Goal: Information Seeking & Learning: Learn about a topic

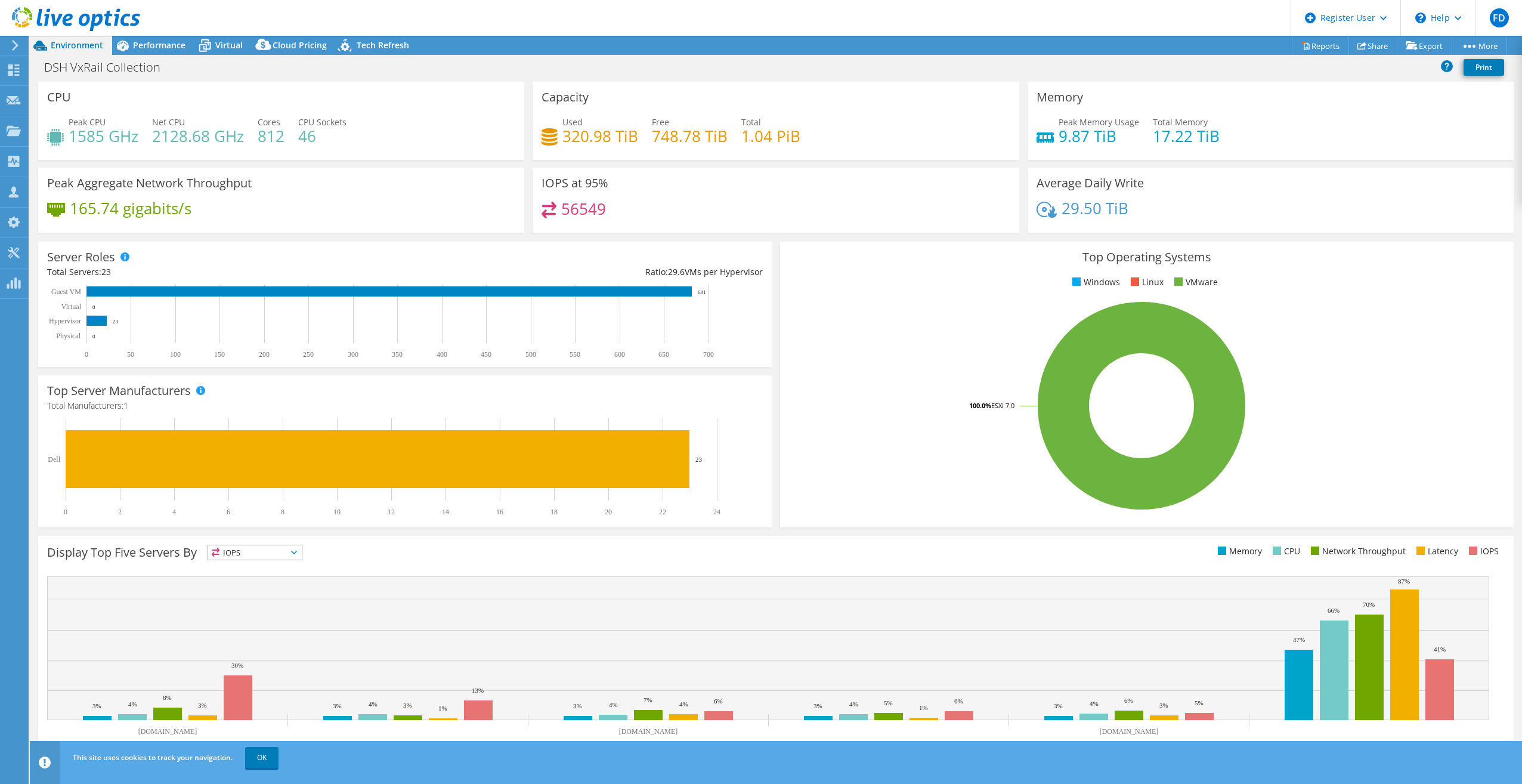
select select "USD"
click at [177, 43] on span "Performance" at bounding box center [159, 44] width 52 height 11
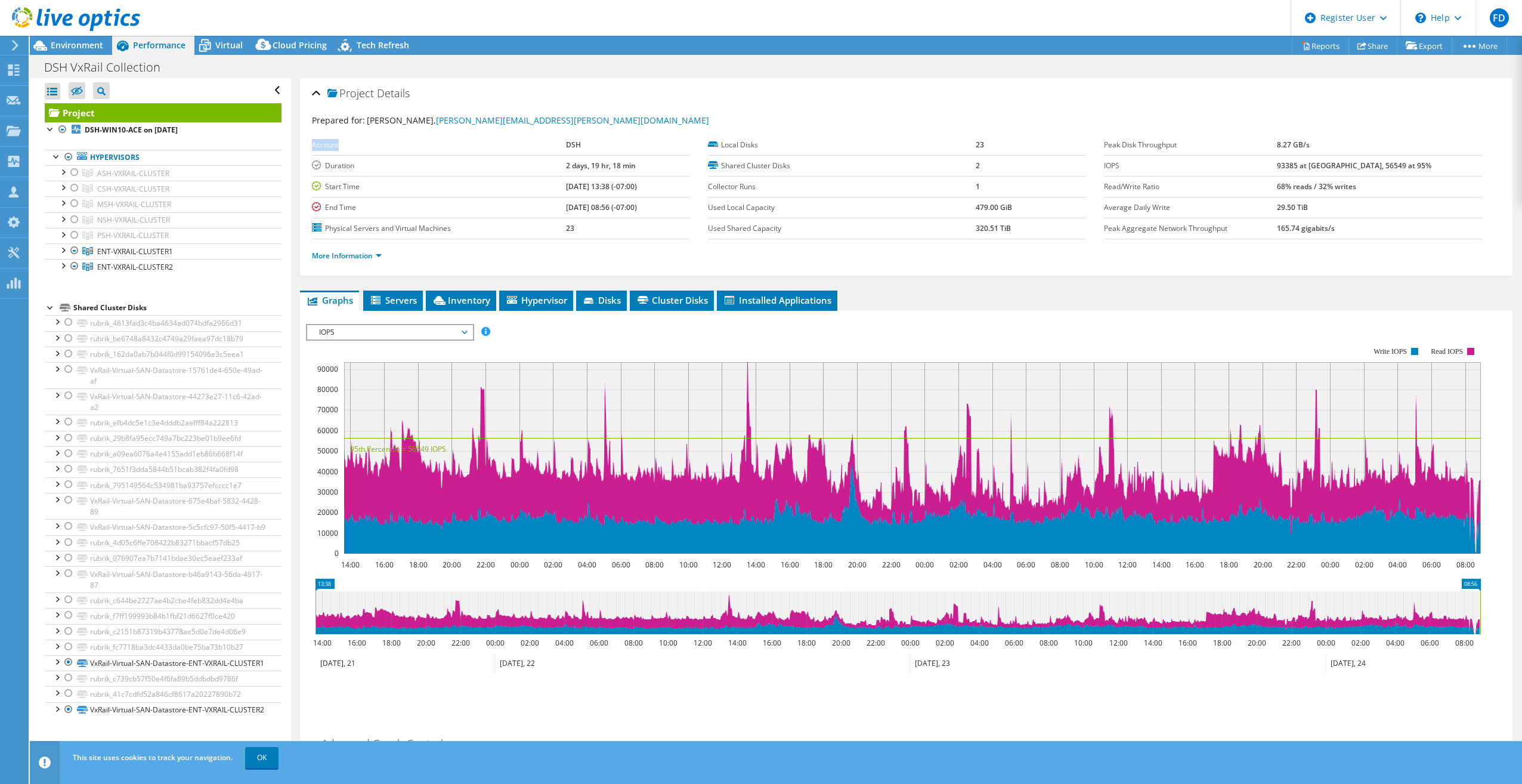
drag, startPoint x: 571, startPoint y: 123, endPoint x: 446, endPoint y: 137, distance: 125.8
click at [446, 137] on section "Prepared for: Angelo Edwards, angelo.edwards@dsh.ca.gov Account DSH Duration 2 …" at bounding box center [906, 193] width 1189 height 159
drag, startPoint x: 446, startPoint y: 137, endPoint x: 484, endPoint y: 148, distance: 39.6
click at [462, 148] on label "Account" at bounding box center [439, 145] width 254 height 12
drag, startPoint x: 430, startPoint y: 120, endPoint x: 583, endPoint y: 119, distance: 153.0
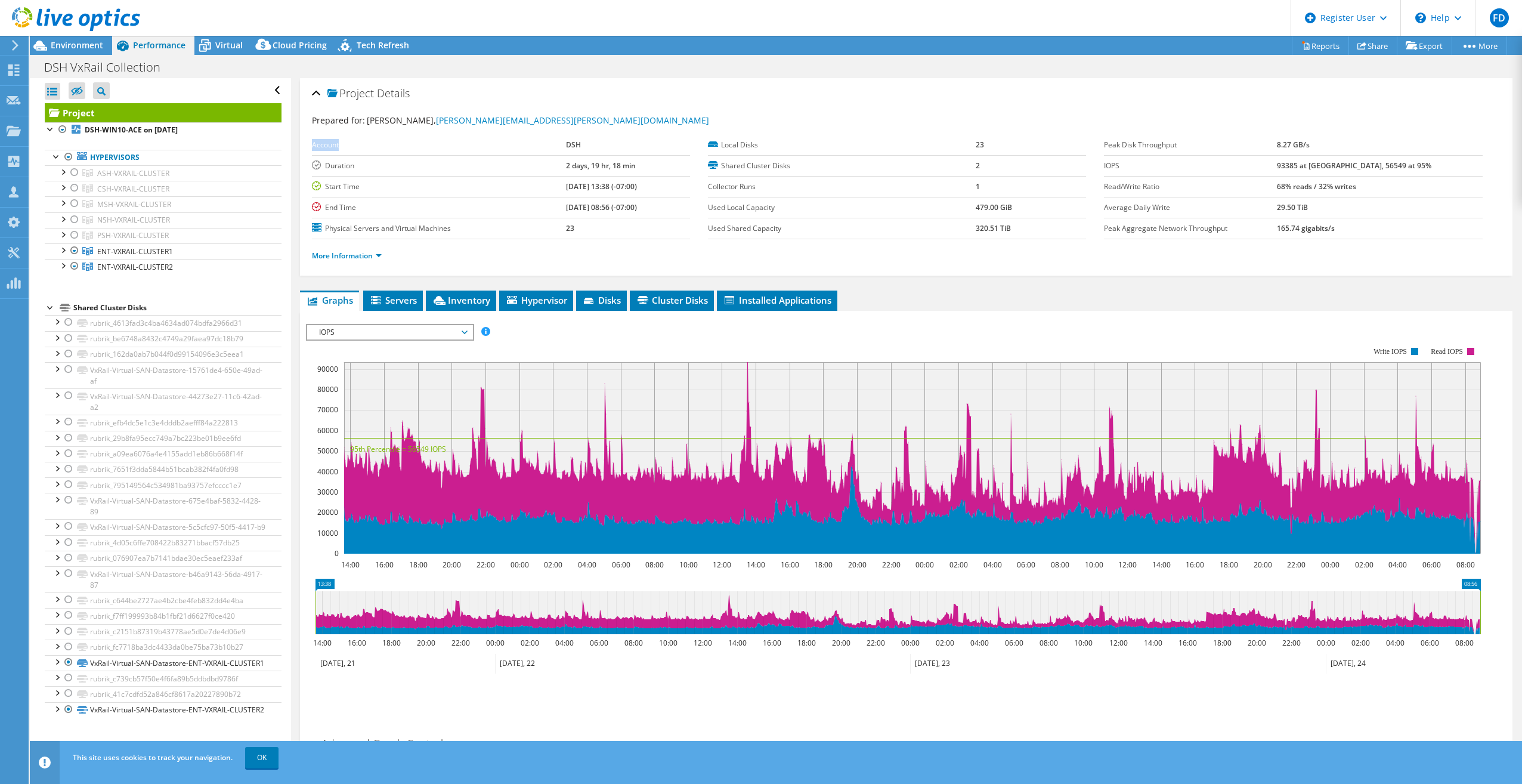
click at [583, 119] on div "Prepared for: Angelo Edwards, angelo.edwards@dsh.ca.gov" at bounding box center [906, 121] width 1189 height 14
copy span "angelo.edwards@dsh.ca.gov"
click at [112, 8] on icon at bounding box center [76, 19] width 128 height 24
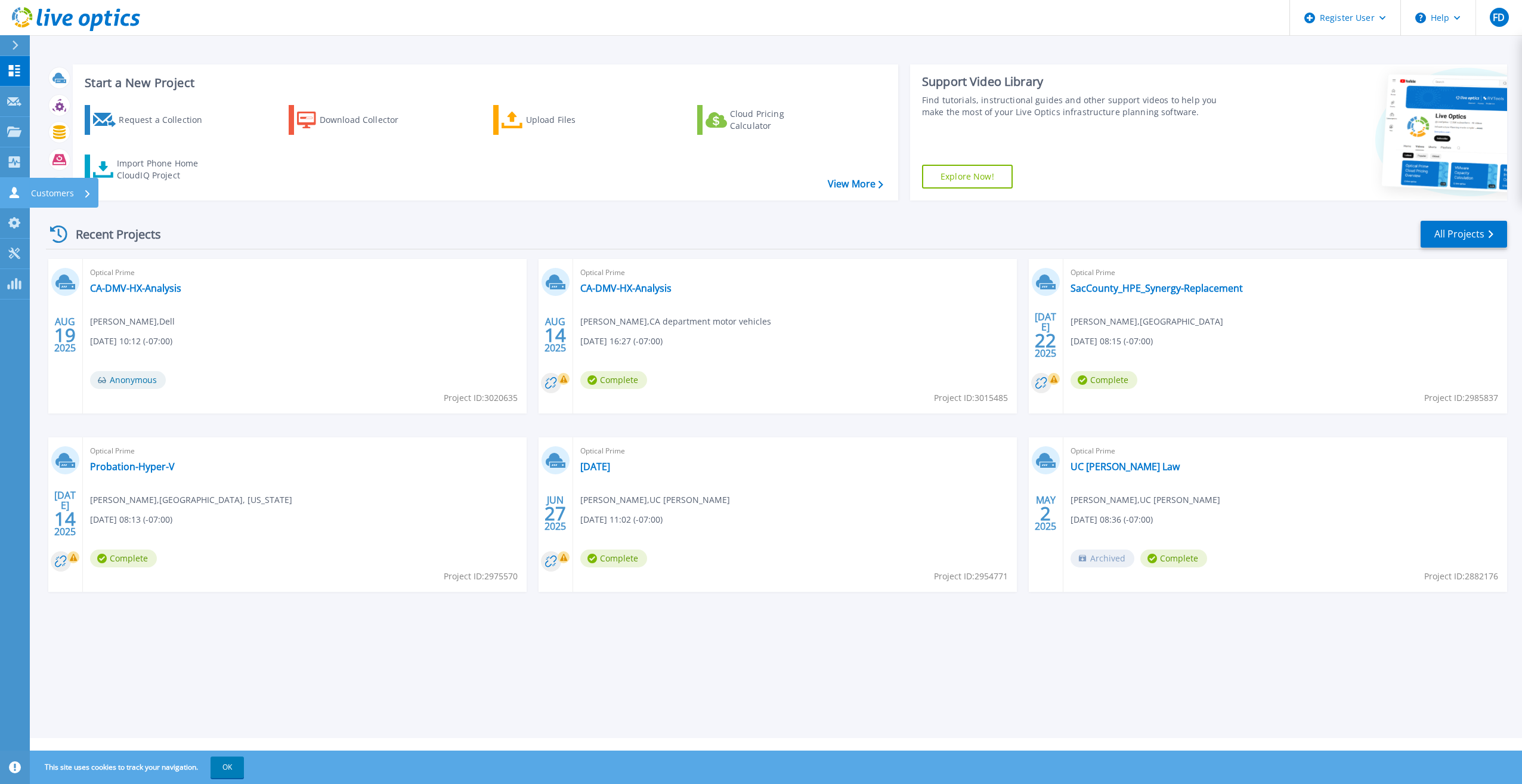
click at [18, 196] on icon at bounding box center [14, 192] width 10 height 11
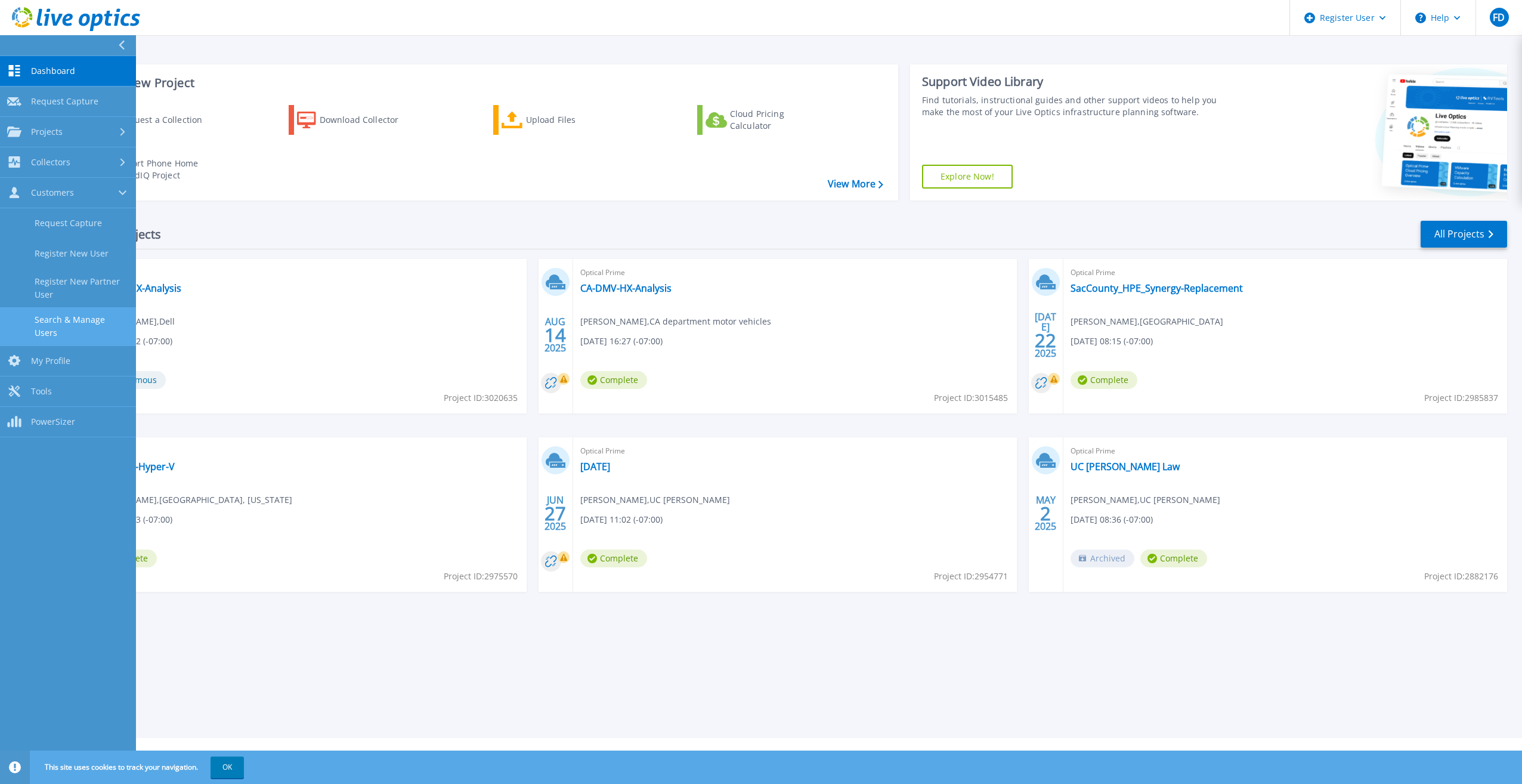
click at [67, 318] on link "Search & Manage Users" at bounding box center [68, 327] width 136 height 38
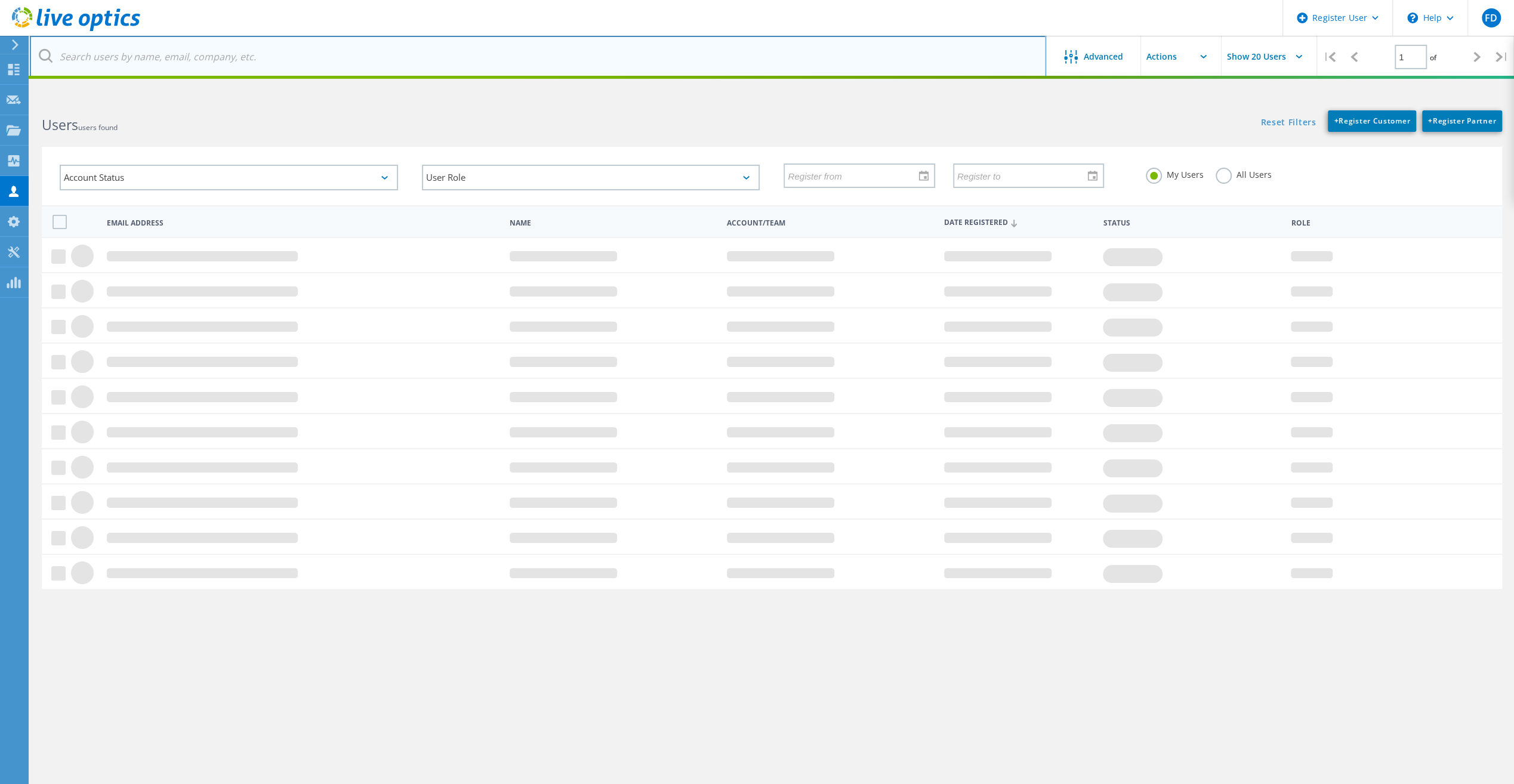
click at [660, 55] on input "text" at bounding box center [538, 57] width 1016 height 42
paste input "[PERSON_NAME][EMAIL_ADDRESS][PERSON_NAME][DOMAIN_NAME]"
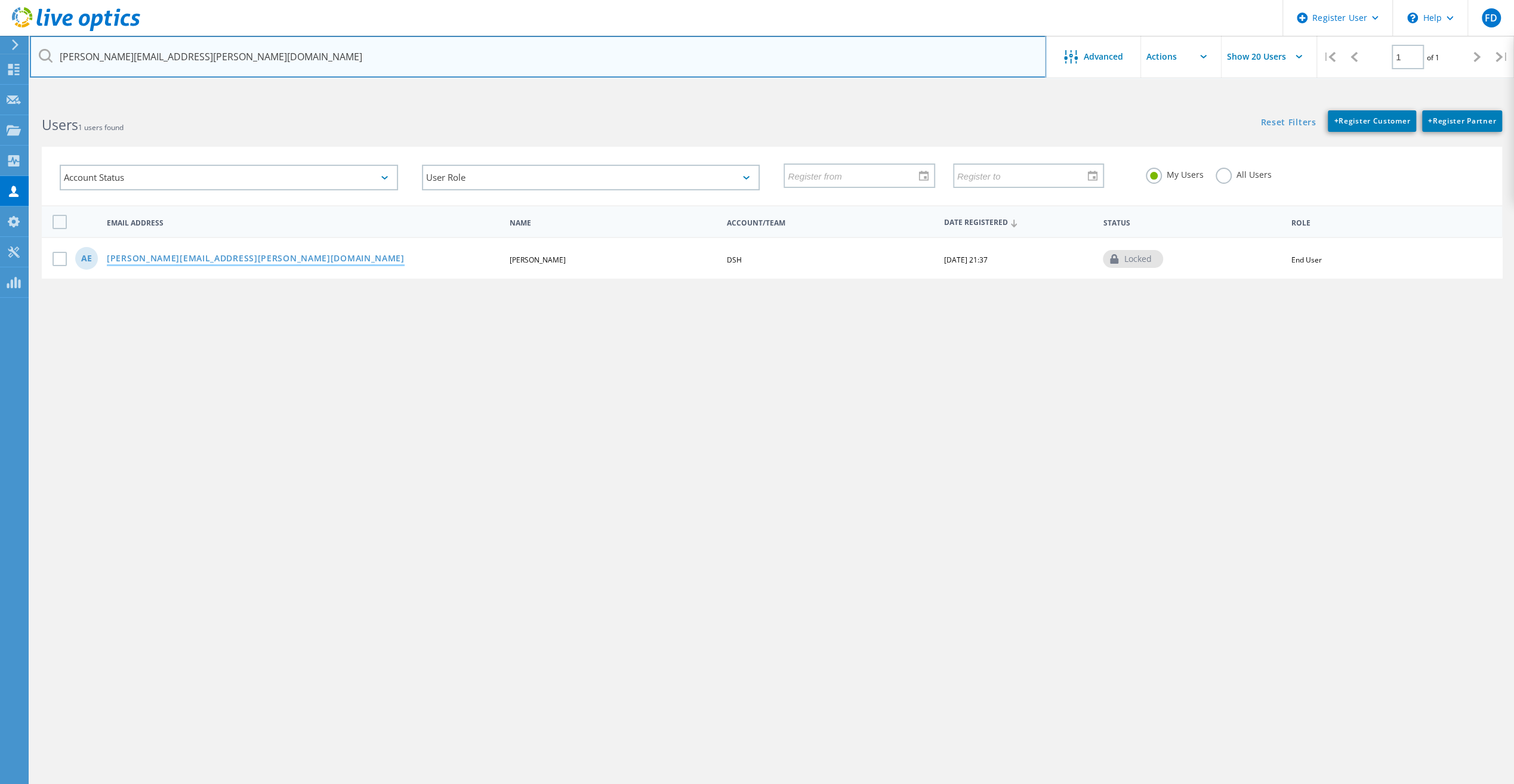
type input "[PERSON_NAME][EMAIL_ADDRESS][PERSON_NAME][DOMAIN_NAME]"
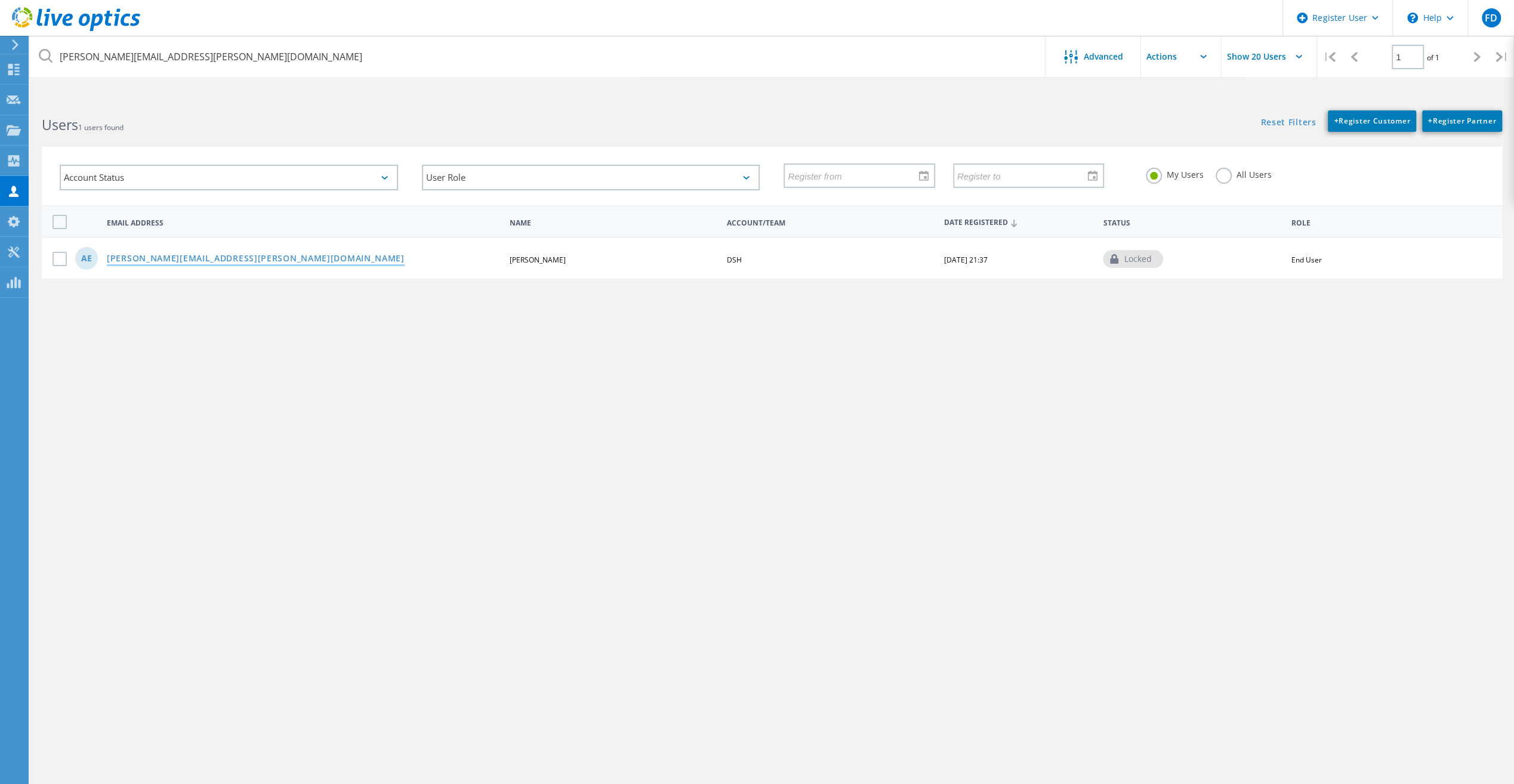
click at [200, 258] on link "[PERSON_NAME][EMAIL_ADDRESS][PERSON_NAME][DOMAIN_NAME]" at bounding box center [256, 260] width 298 height 10
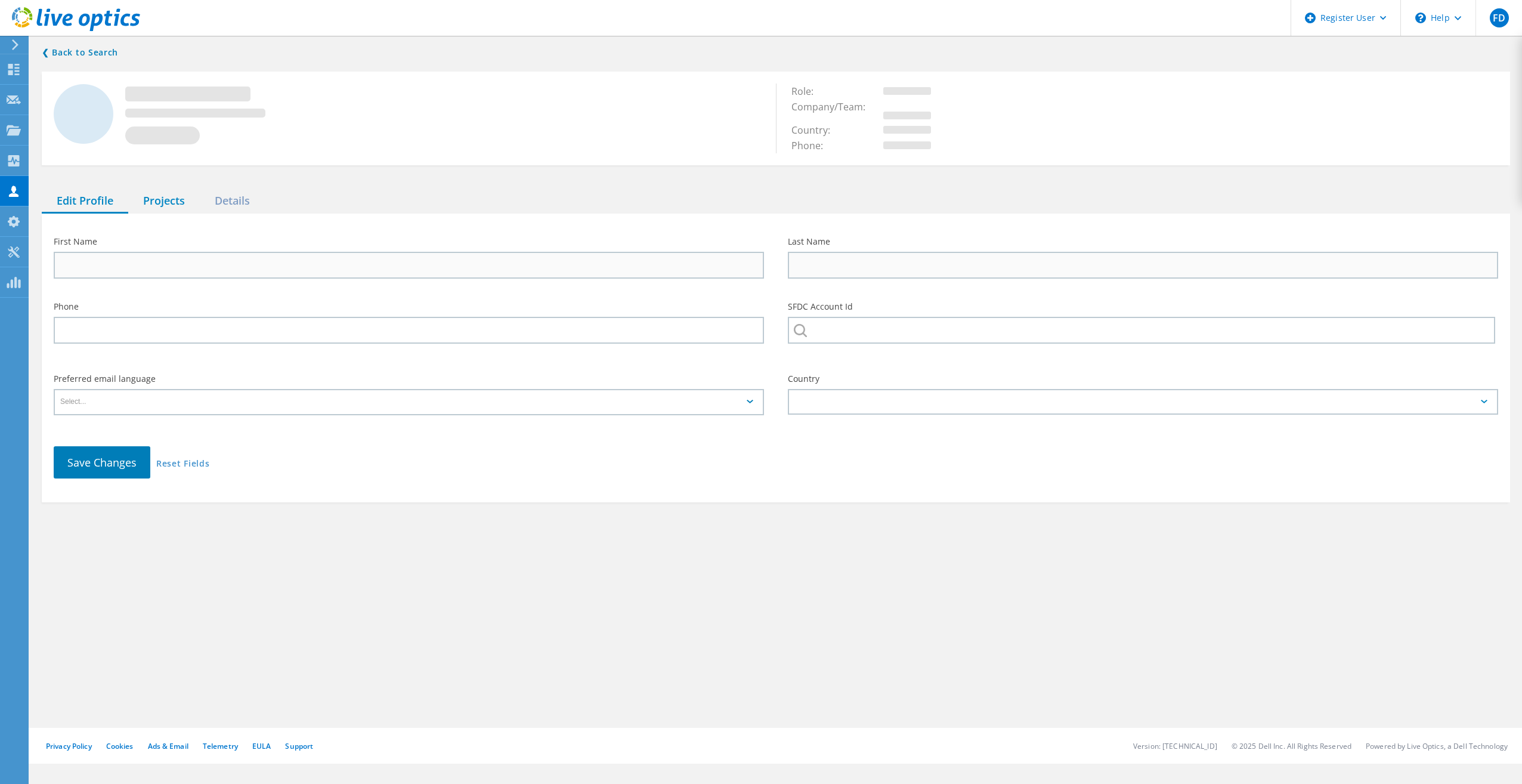
type input "Angelo"
type input "Edwards"
type input "9169957748"
type input "DSH"
type input "English"
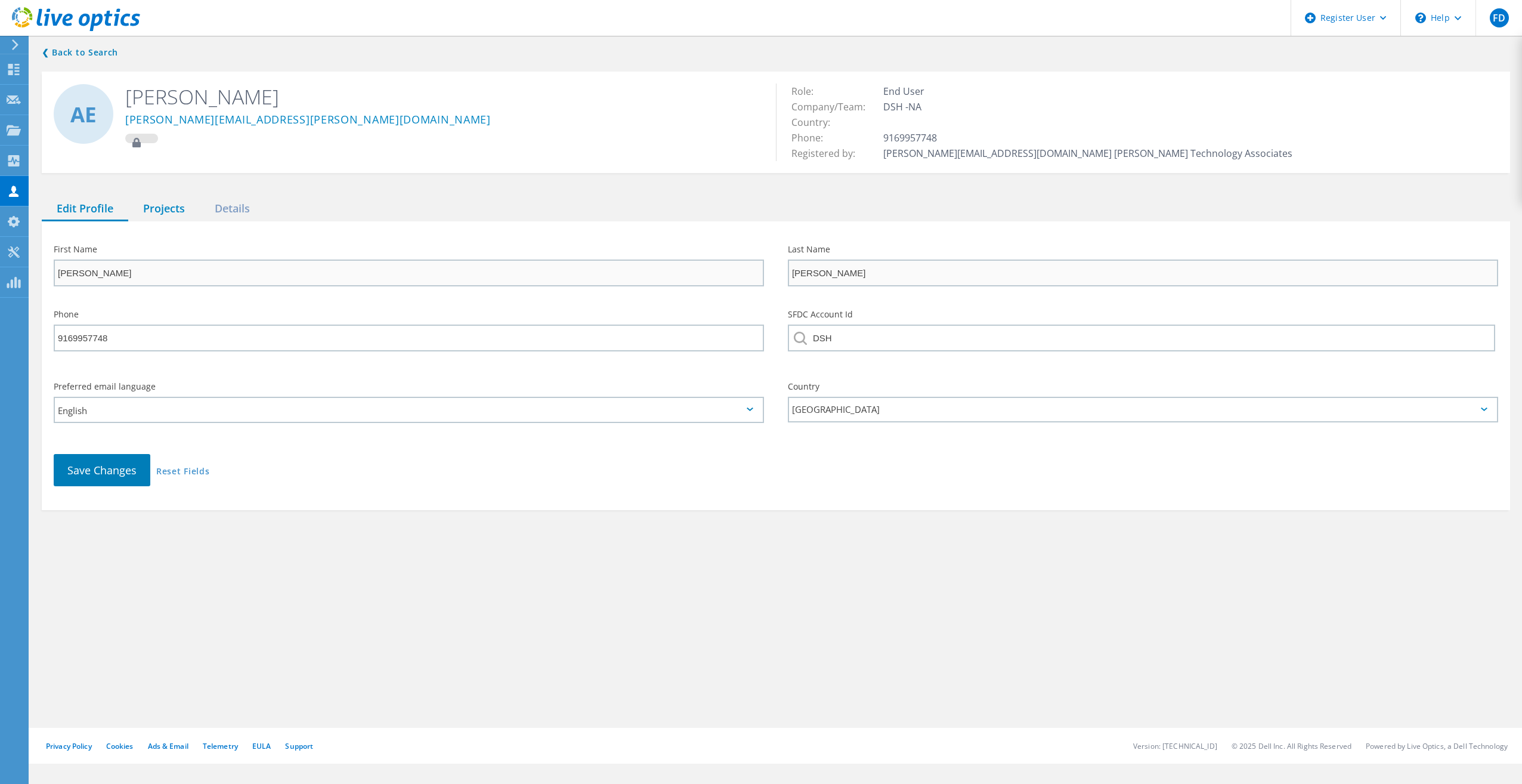
click at [179, 199] on div "Projects" at bounding box center [164, 209] width 71 height 24
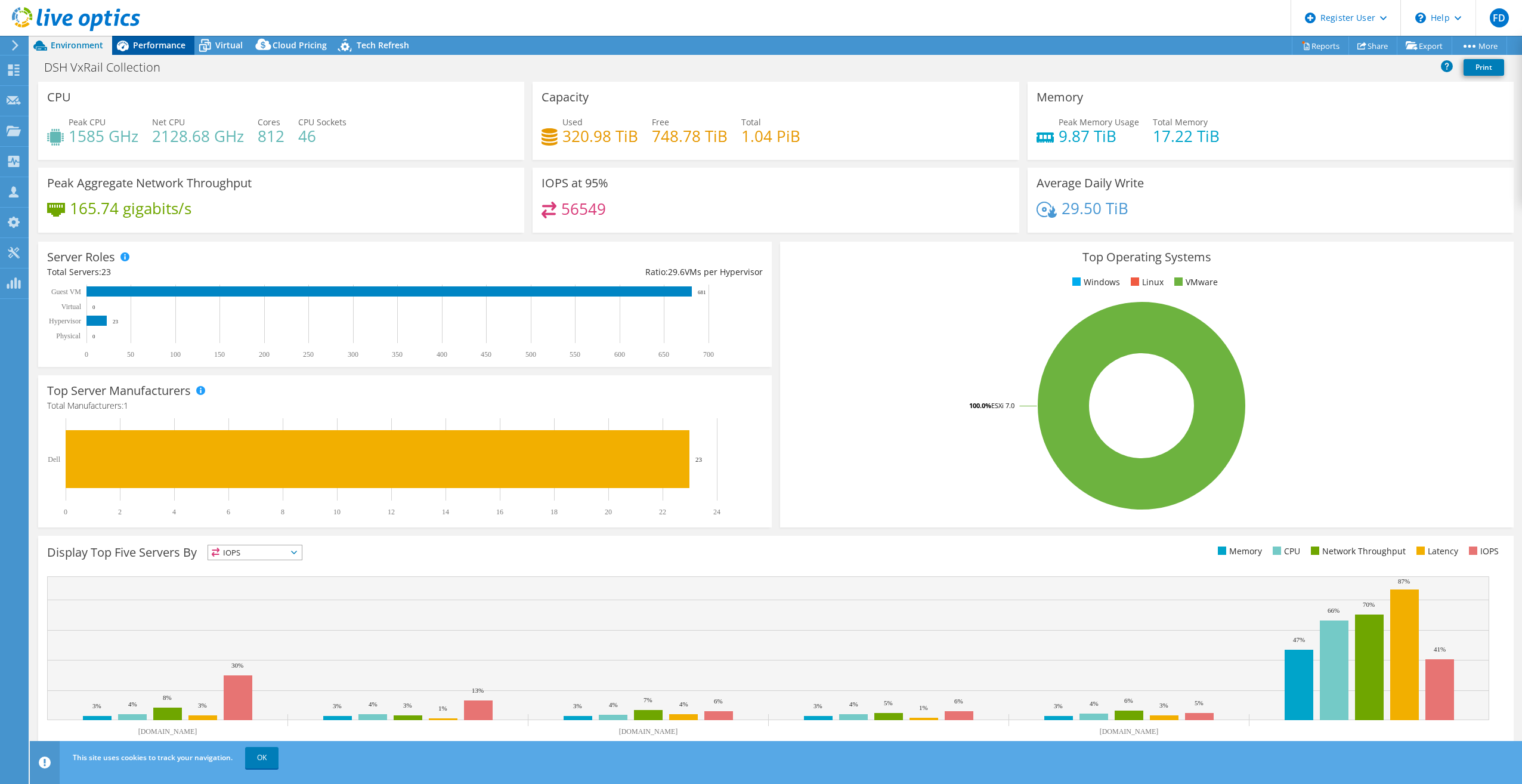
click at [146, 41] on span "Performance" at bounding box center [159, 44] width 52 height 11
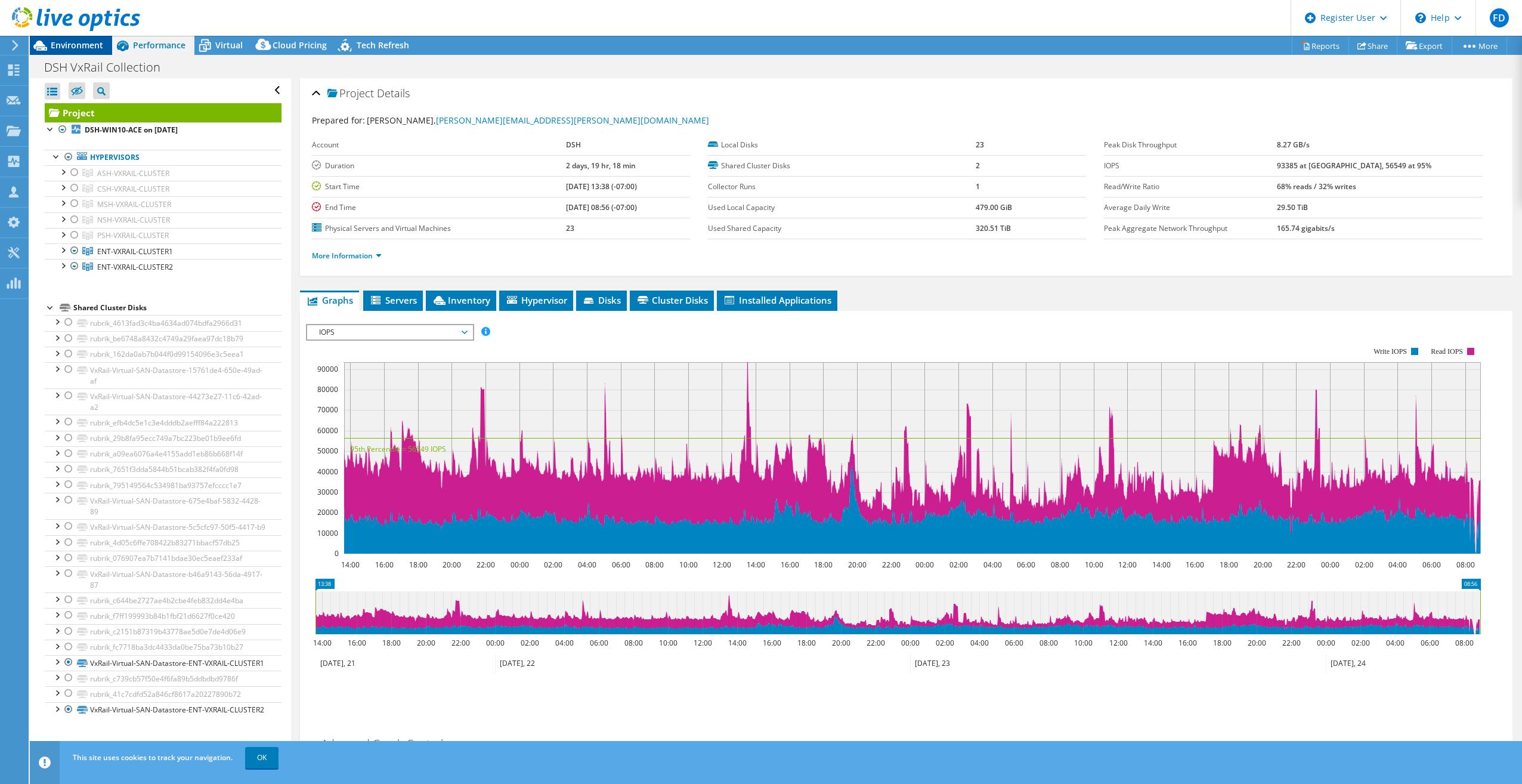
click at [74, 44] on span "Environment" at bounding box center [77, 44] width 52 height 11
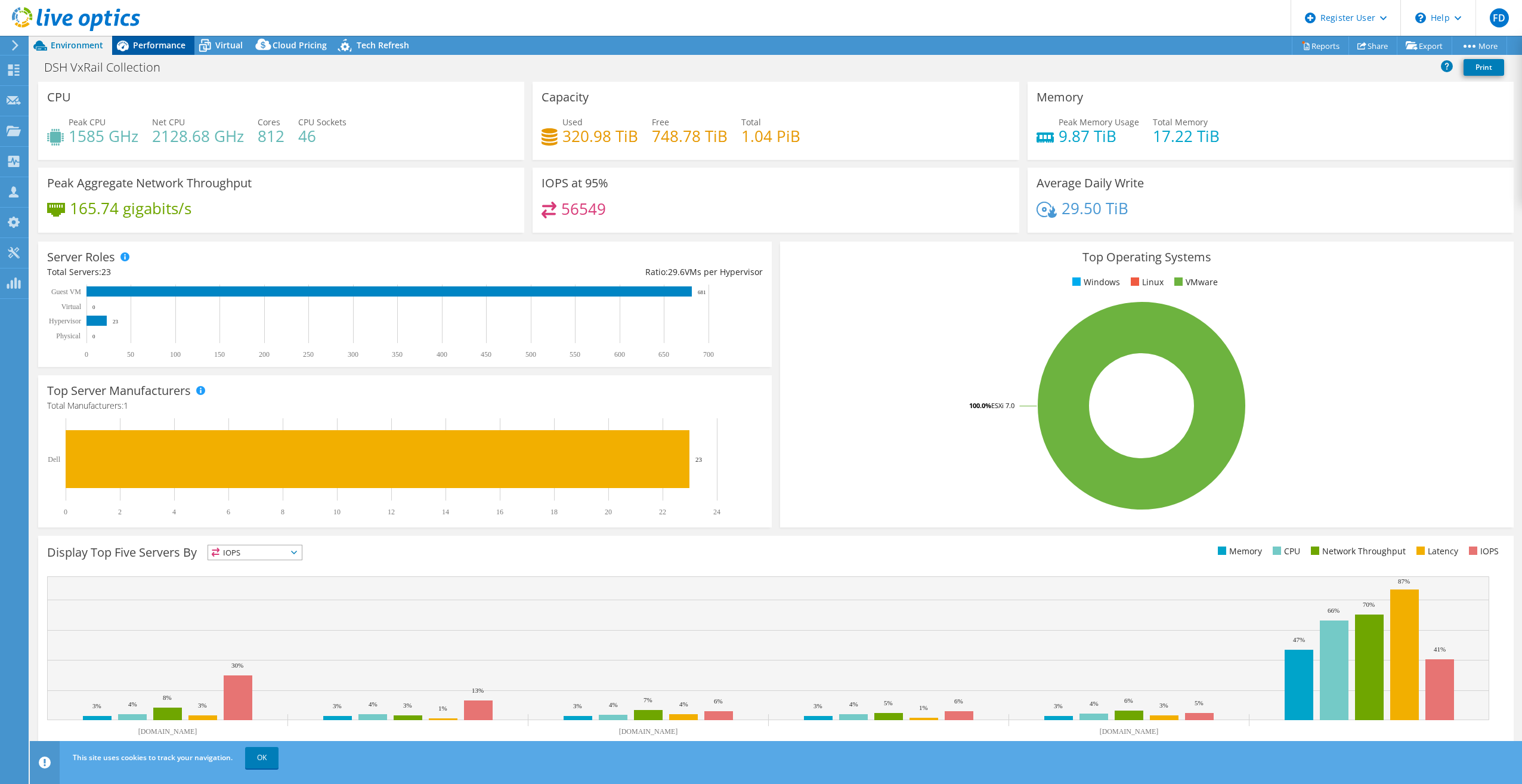
click at [124, 43] on icon at bounding box center [123, 46] width 12 height 10
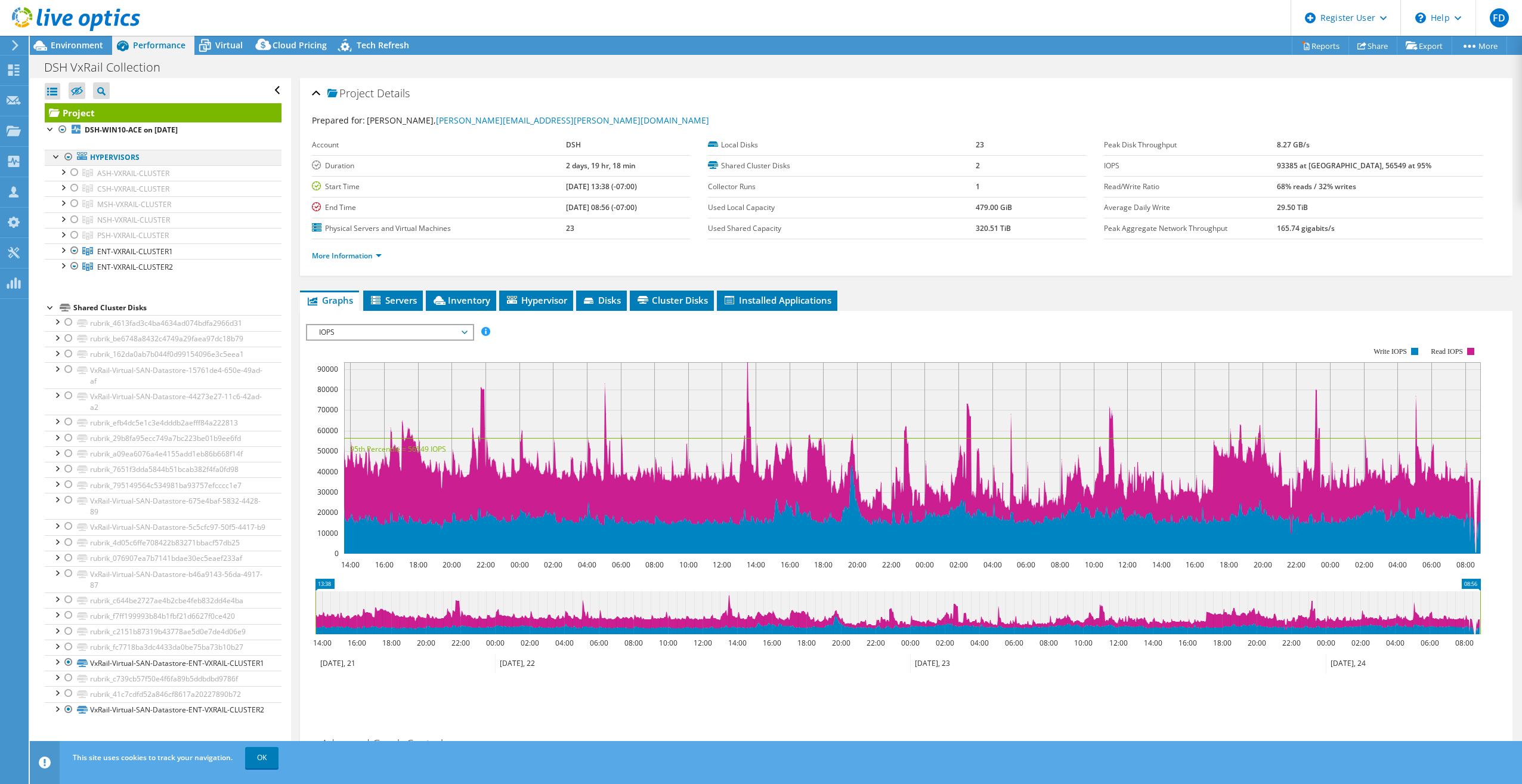
click at [65, 154] on div at bounding box center [69, 157] width 12 height 14
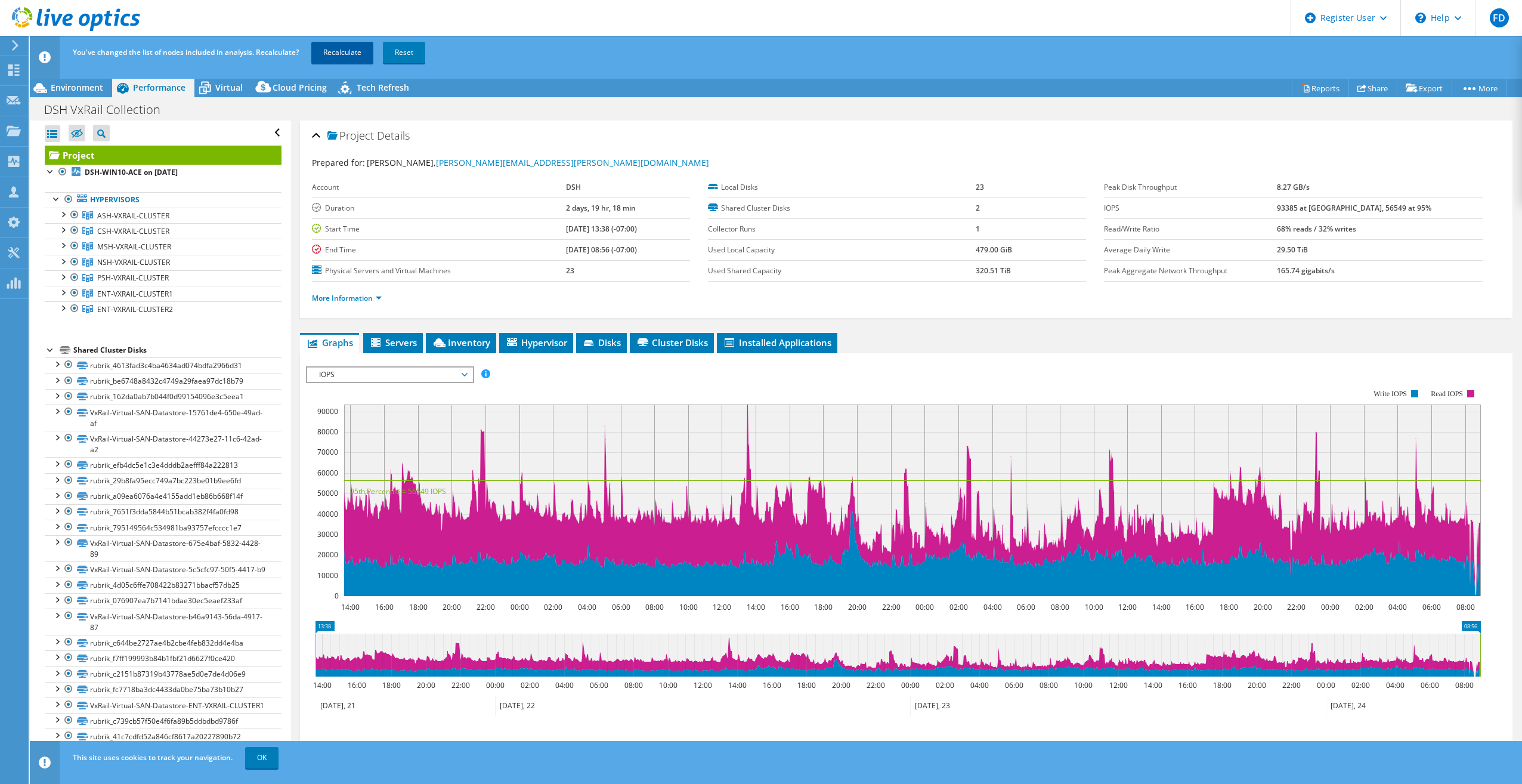
click at [335, 52] on link "Recalculate" at bounding box center [342, 52] width 62 height 22
click at [95, 86] on span "Environment" at bounding box center [77, 87] width 52 height 11
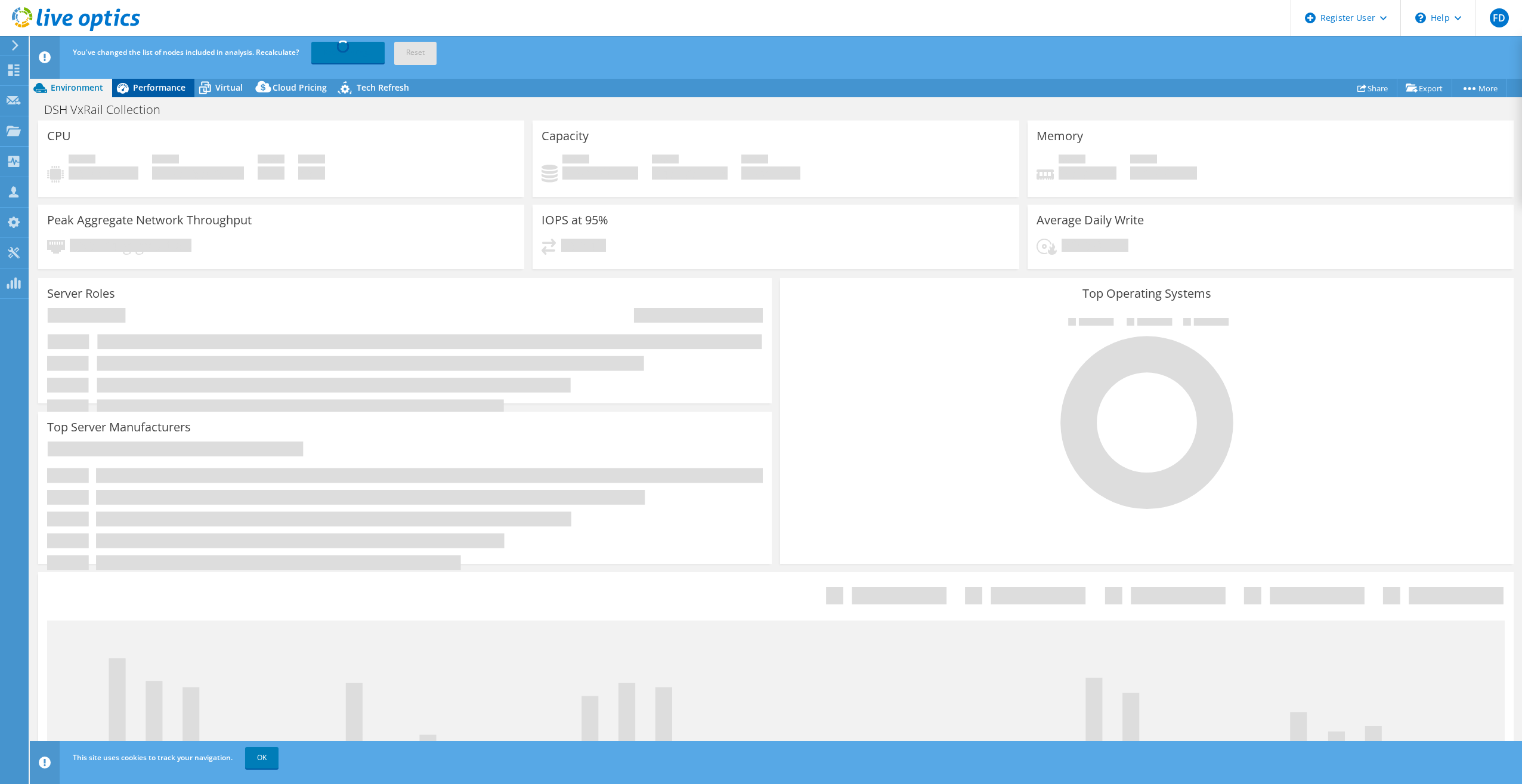
click at [150, 88] on span "Performance" at bounding box center [159, 87] width 52 height 11
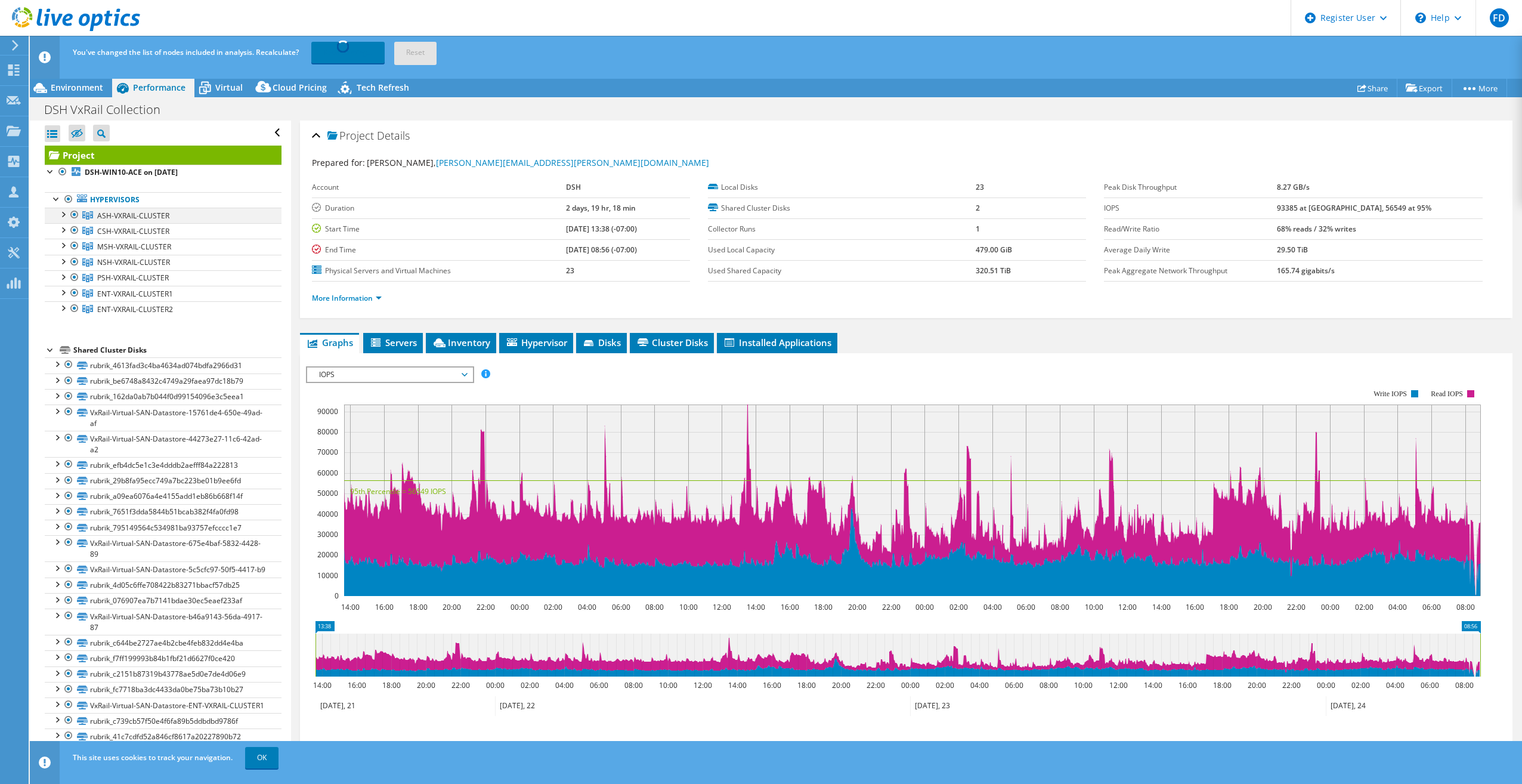
click at [63, 212] on div at bounding box center [63, 213] width 12 height 12
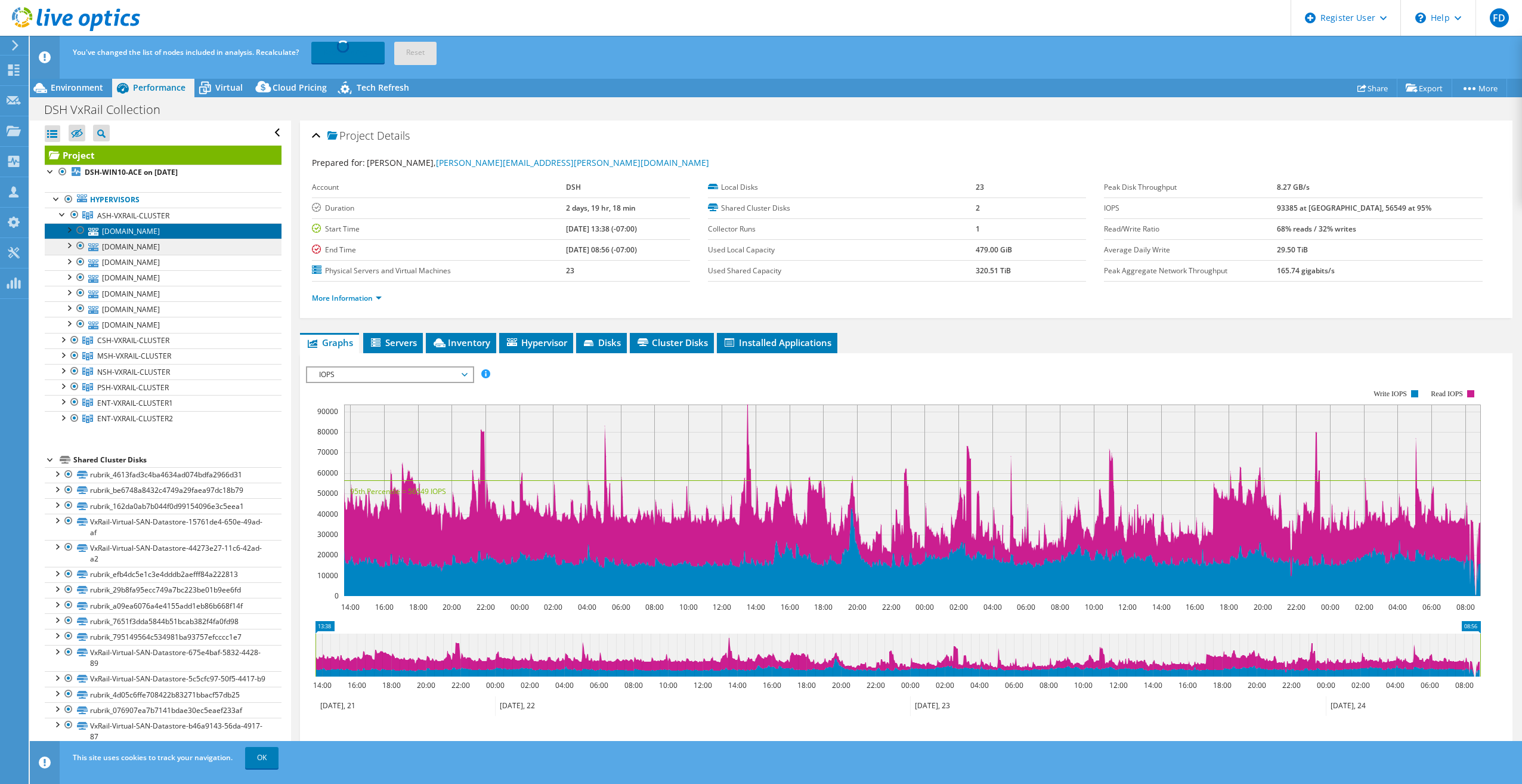
click at [142, 230] on link "ashvxrail06.dsh.ca.gov" at bounding box center [163, 231] width 237 height 16
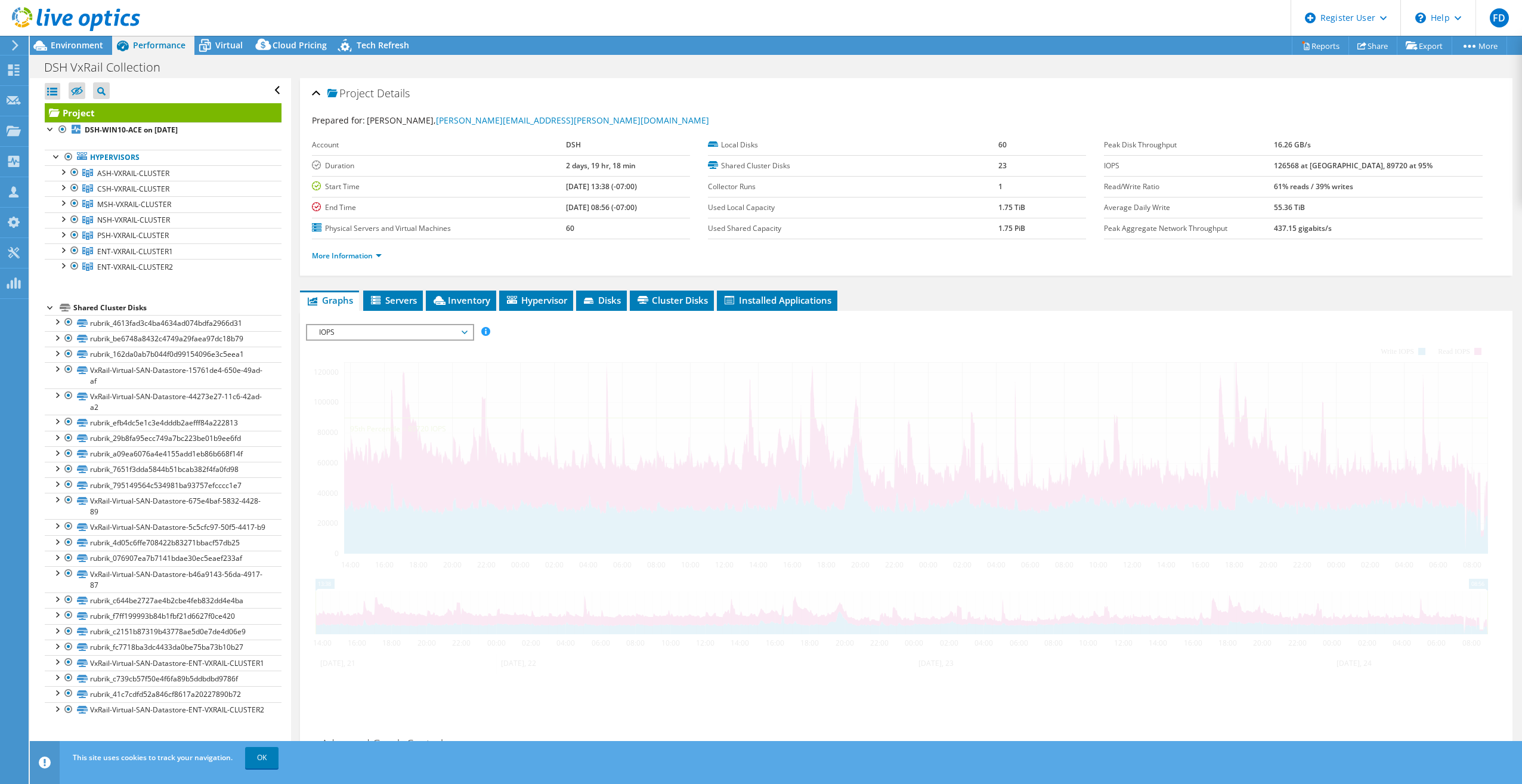
click at [105, 39] on div "FD Dell User Fernando Diaz Fernando.P.Diaz@dell.com Dell My Profile Log Out \n …" at bounding box center [761, 392] width 1522 height 784
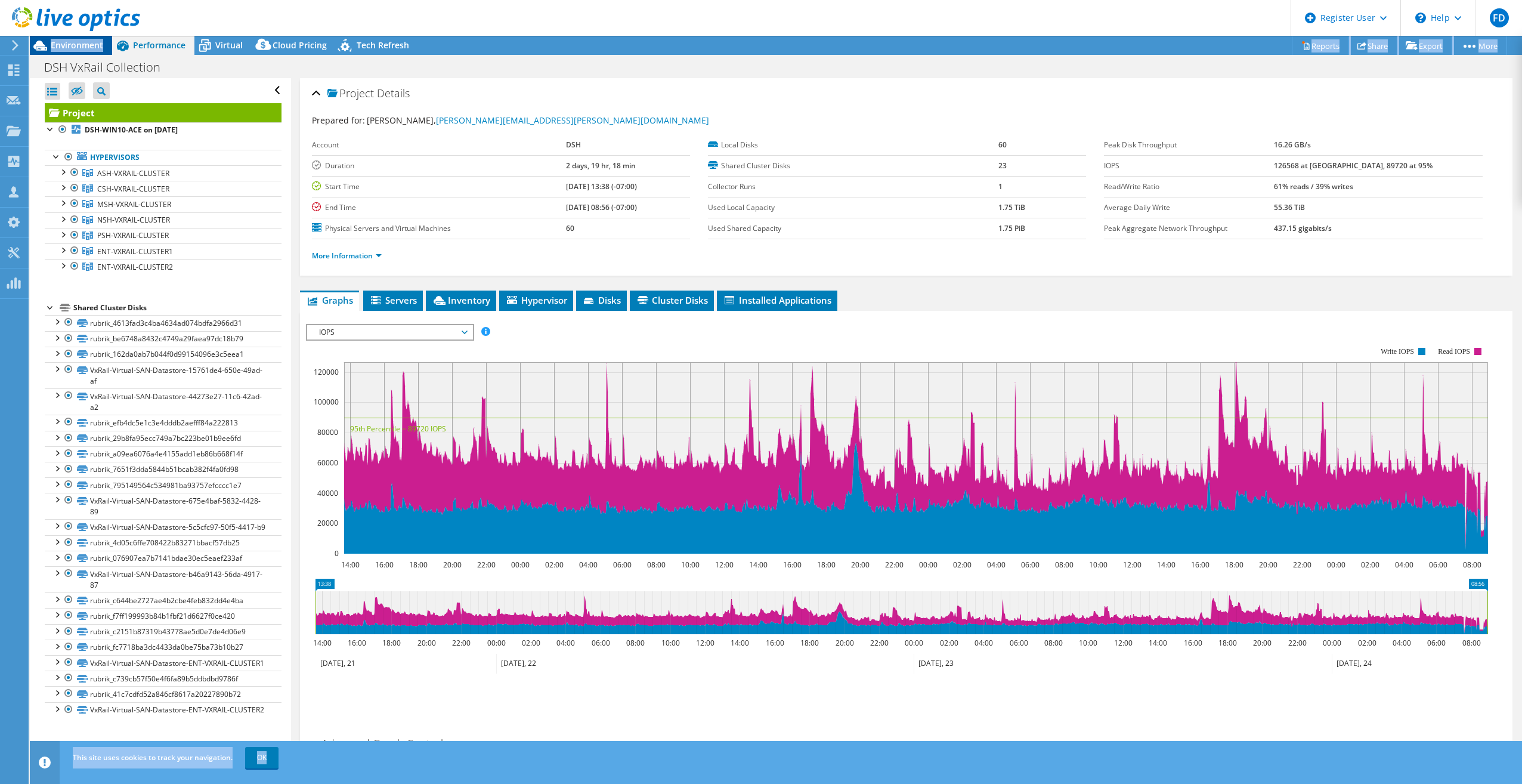
click at [91, 43] on span "Environment" at bounding box center [77, 44] width 52 height 11
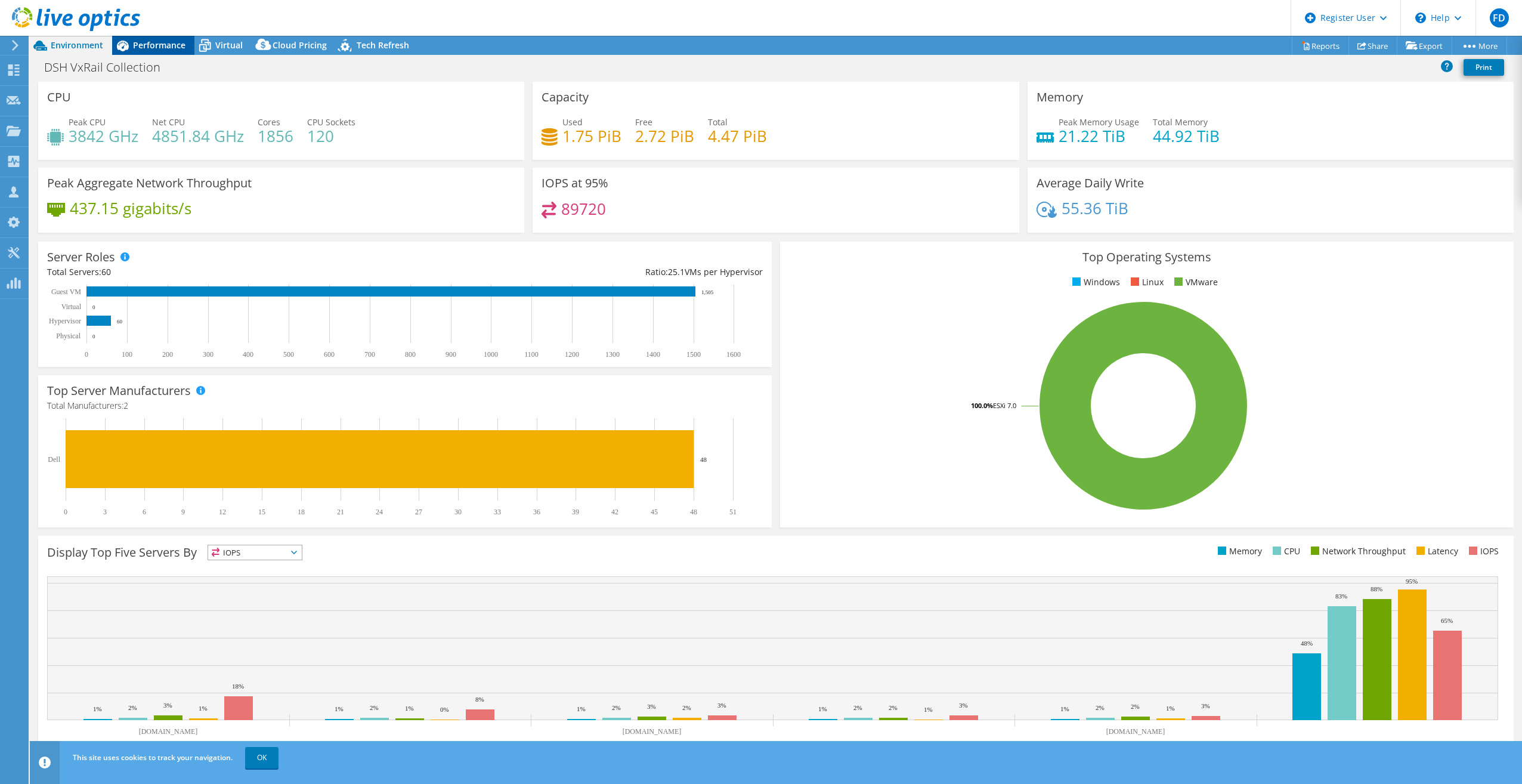
click at [125, 44] on icon at bounding box center [123, 45] width 21 height 21
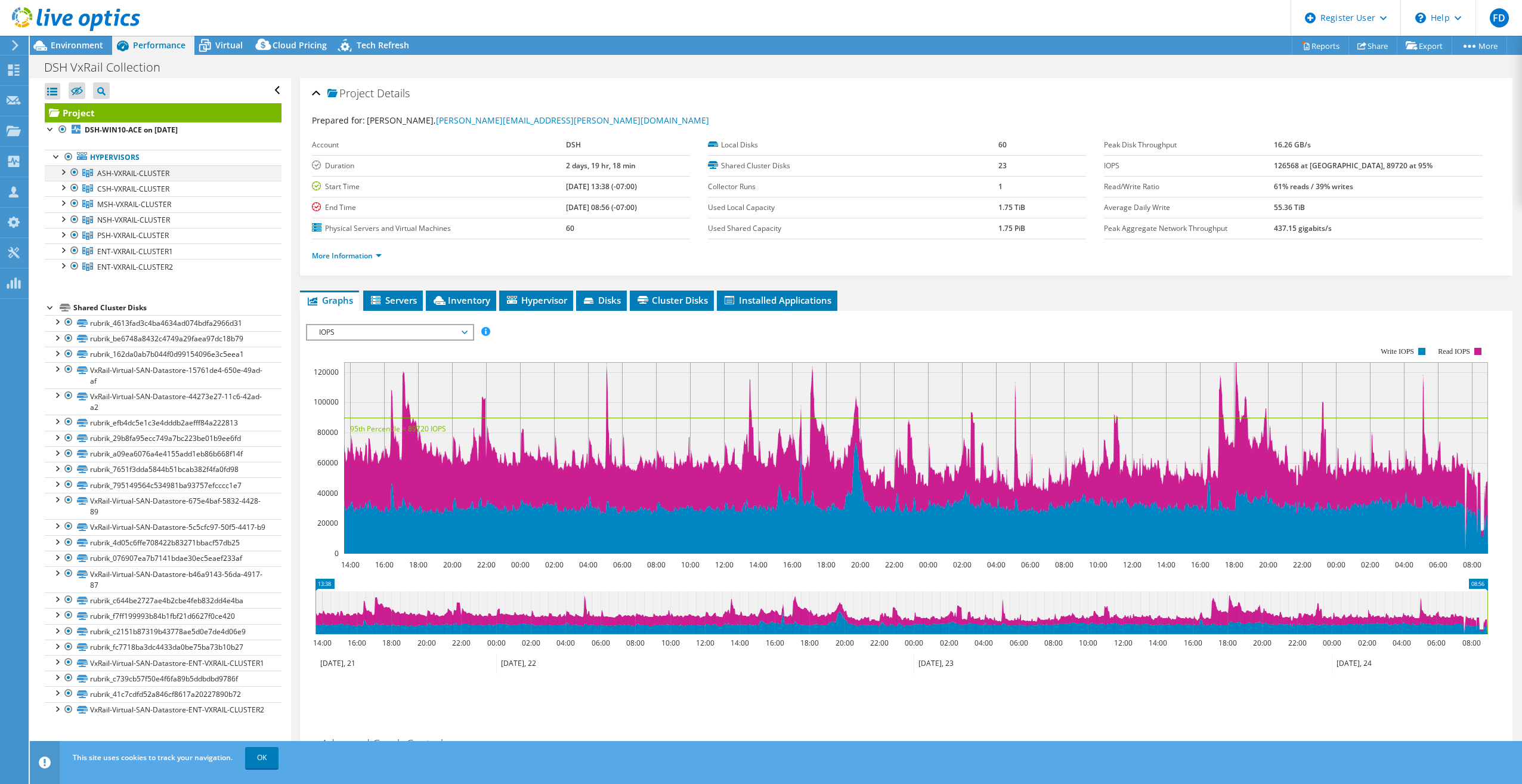
click at [67, 173] on div at bounding box center [63, 172] width 12 height 12
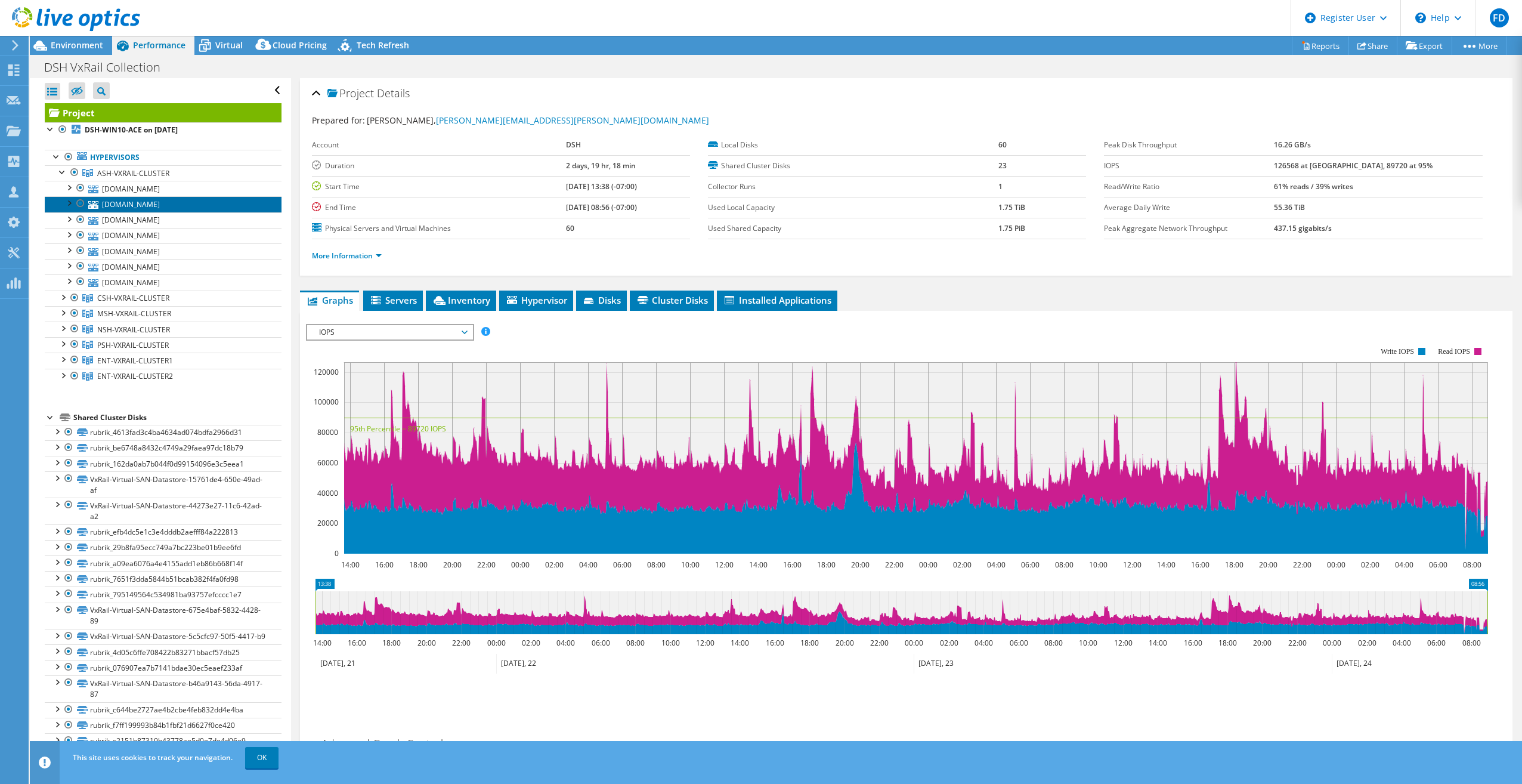
click at [138, 196] on link "ashvxrail05.dsh.ca.gov" at bounding box center [163, 204] width 237 height 16
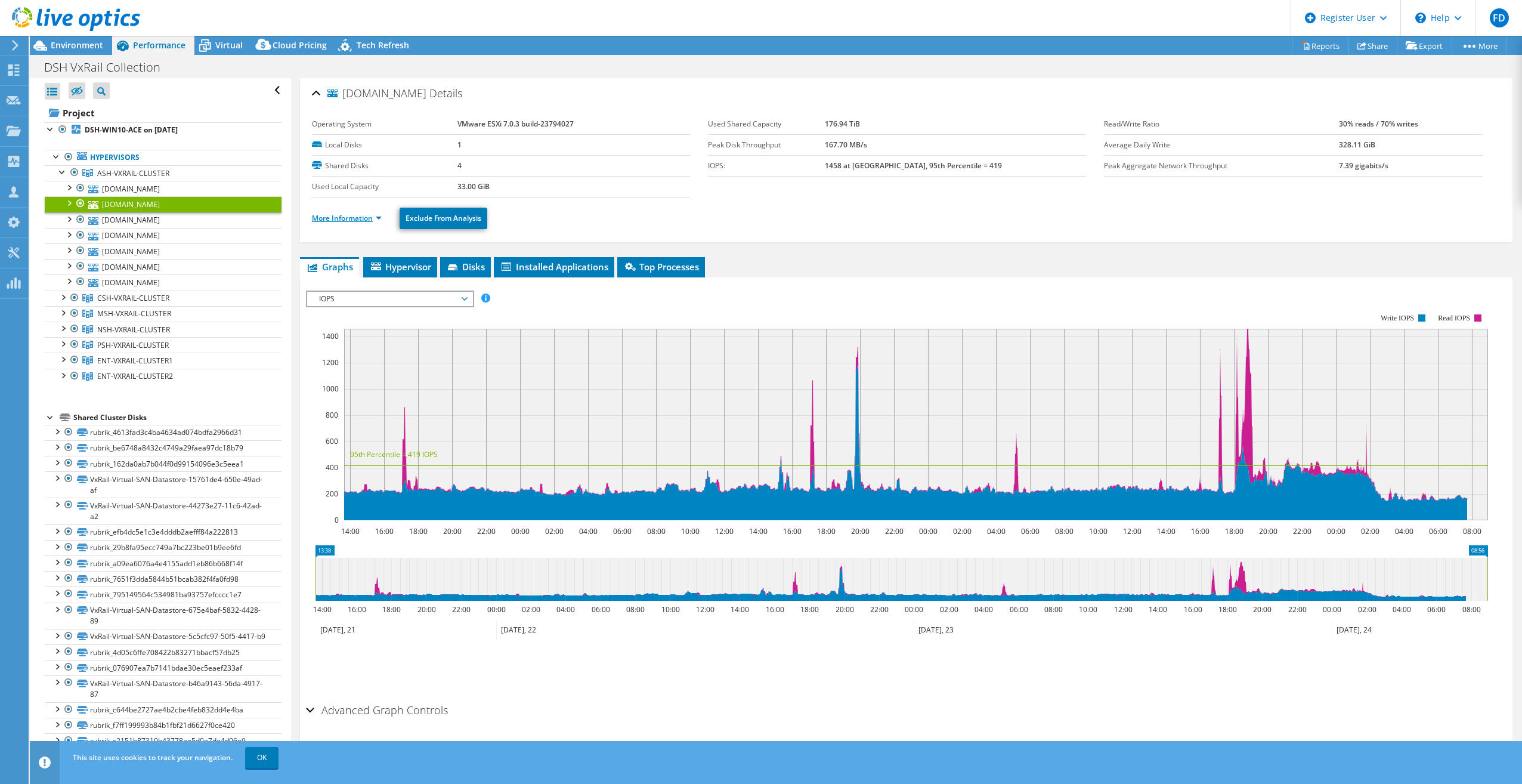
click at [371, 219] on link "More Information" at bounding box center [347, 218] width 70 height 10
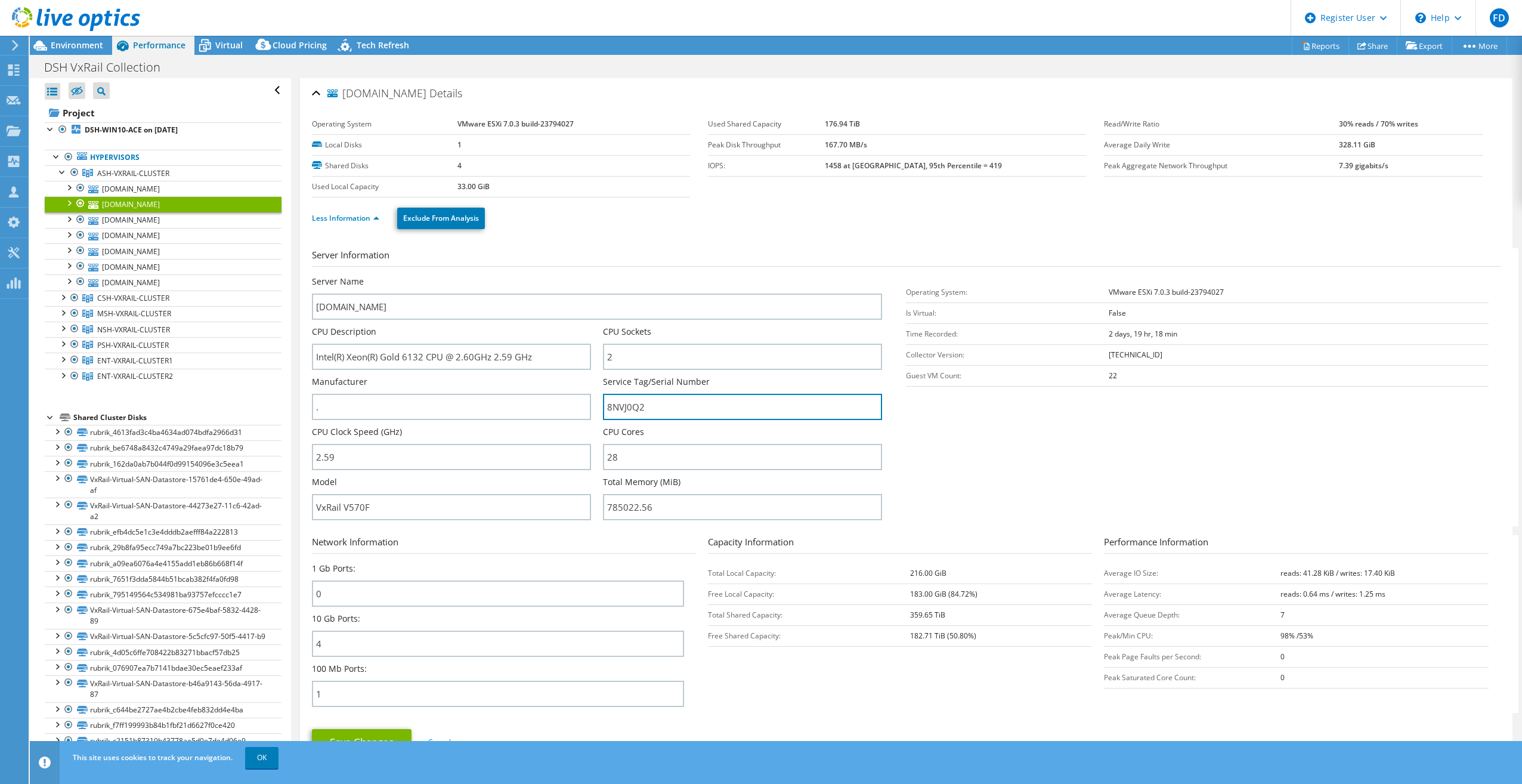
drag, startPoint x: 688, startPoint y: 413, endPoint x: 472, endPoint y: 388, distance: 217.4
click at [472, 275] on div "Server Name ashvxrail05.dsh.ca.gov CPU Description Intel(R) Xeon(R) Gold 6132 C…" at bounding box center [603, 275] width 582 height 0
click at [114, 43] on icon at bounding box center [123, 45] width 21 height 21
click at [105, 41] on div "Environment" at bounding box center [71, 45] width 82 height 19
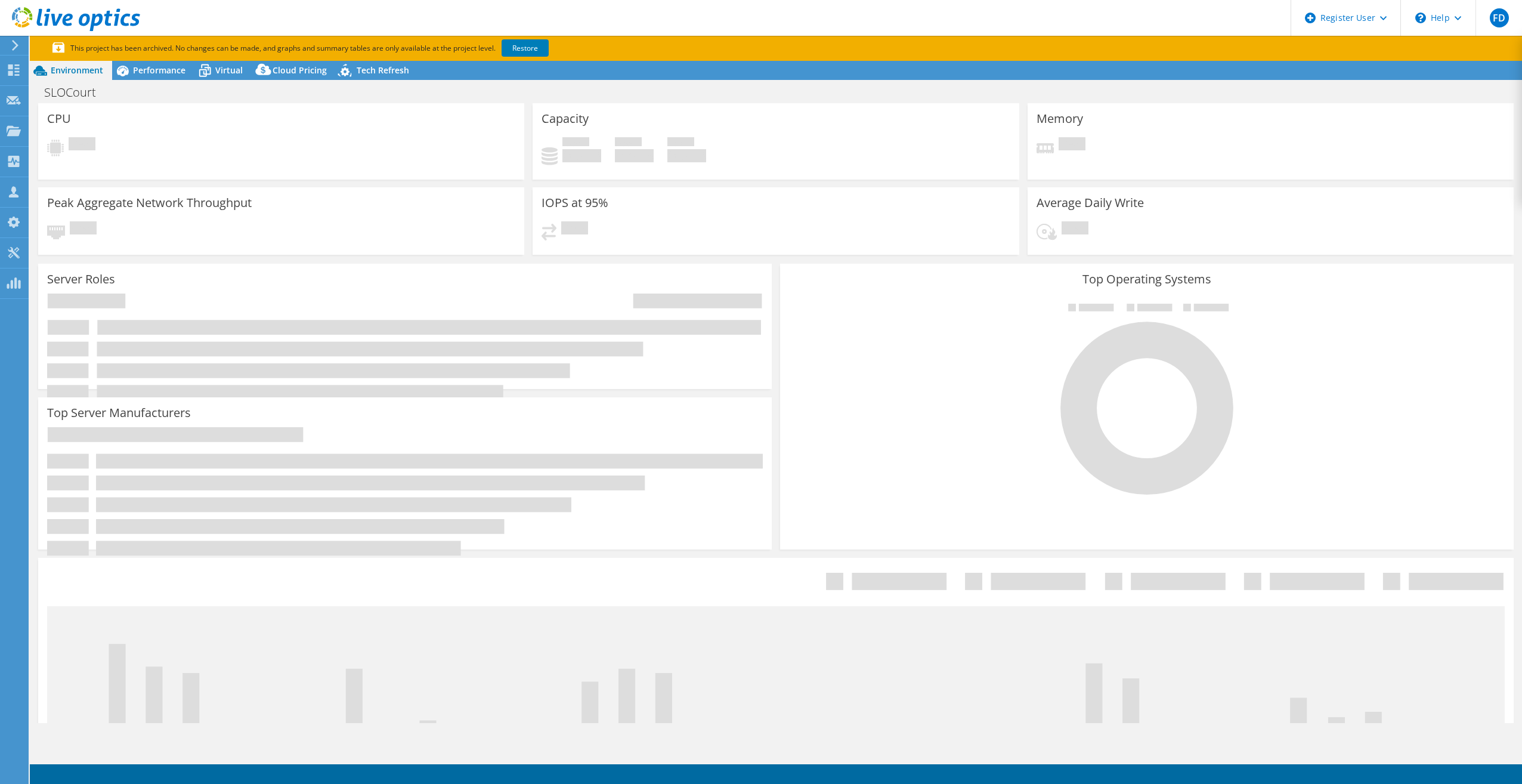
select select "USD"
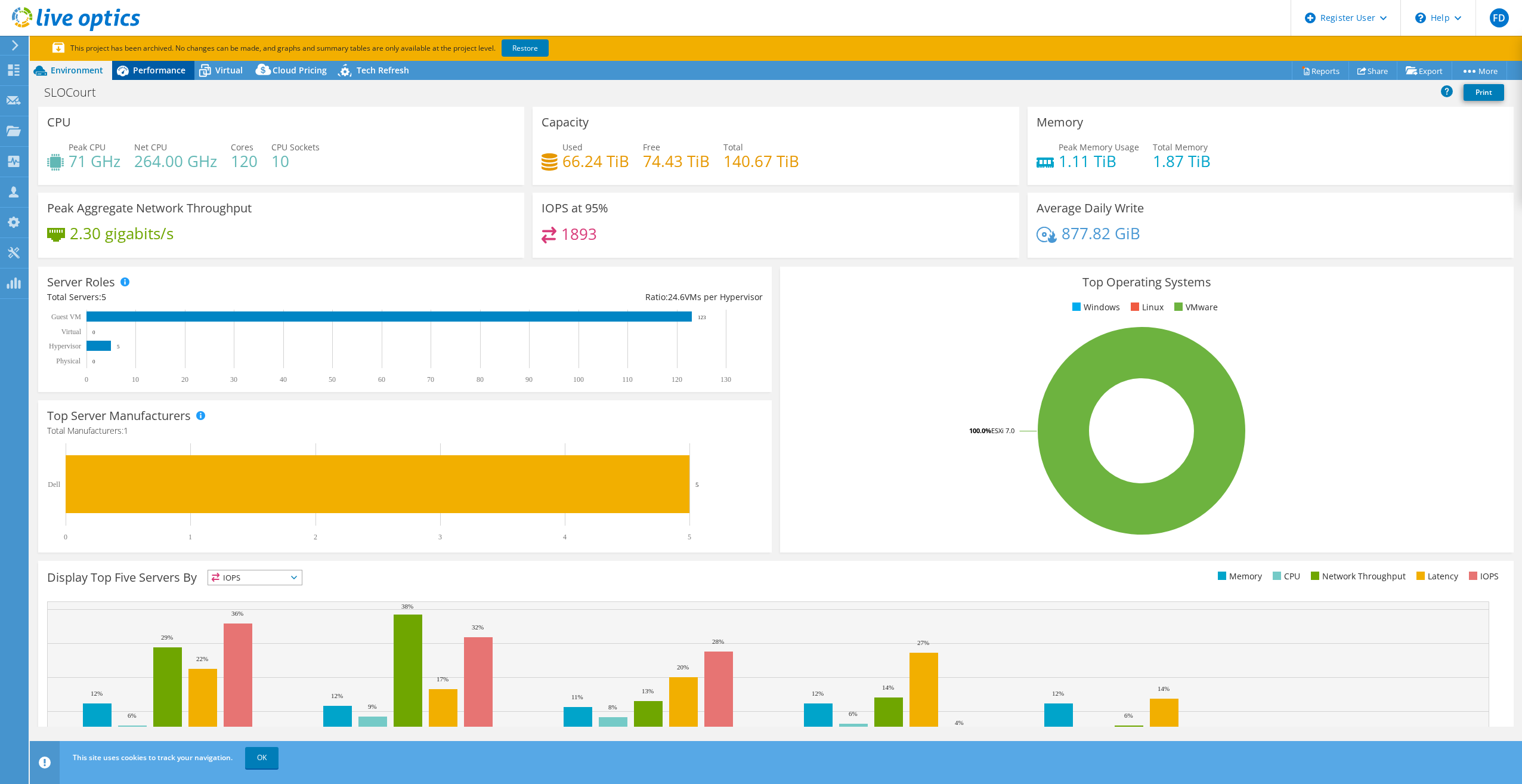
click at [167, 69] on span "Performance" at bounding box center [159, 70] width 52 height 11
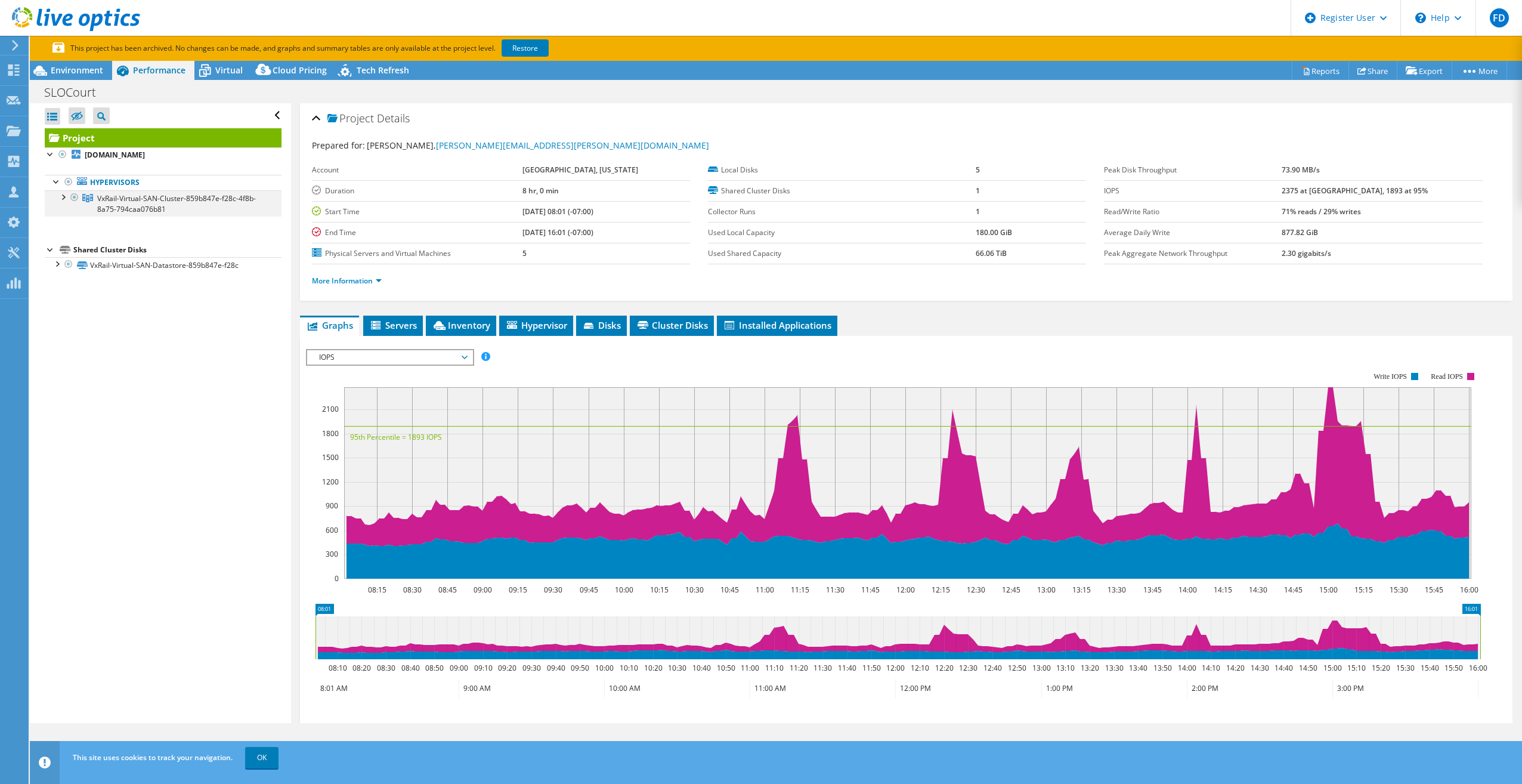
click at [62, 198] on div at bounding box center [63, 196] width 12 height 12
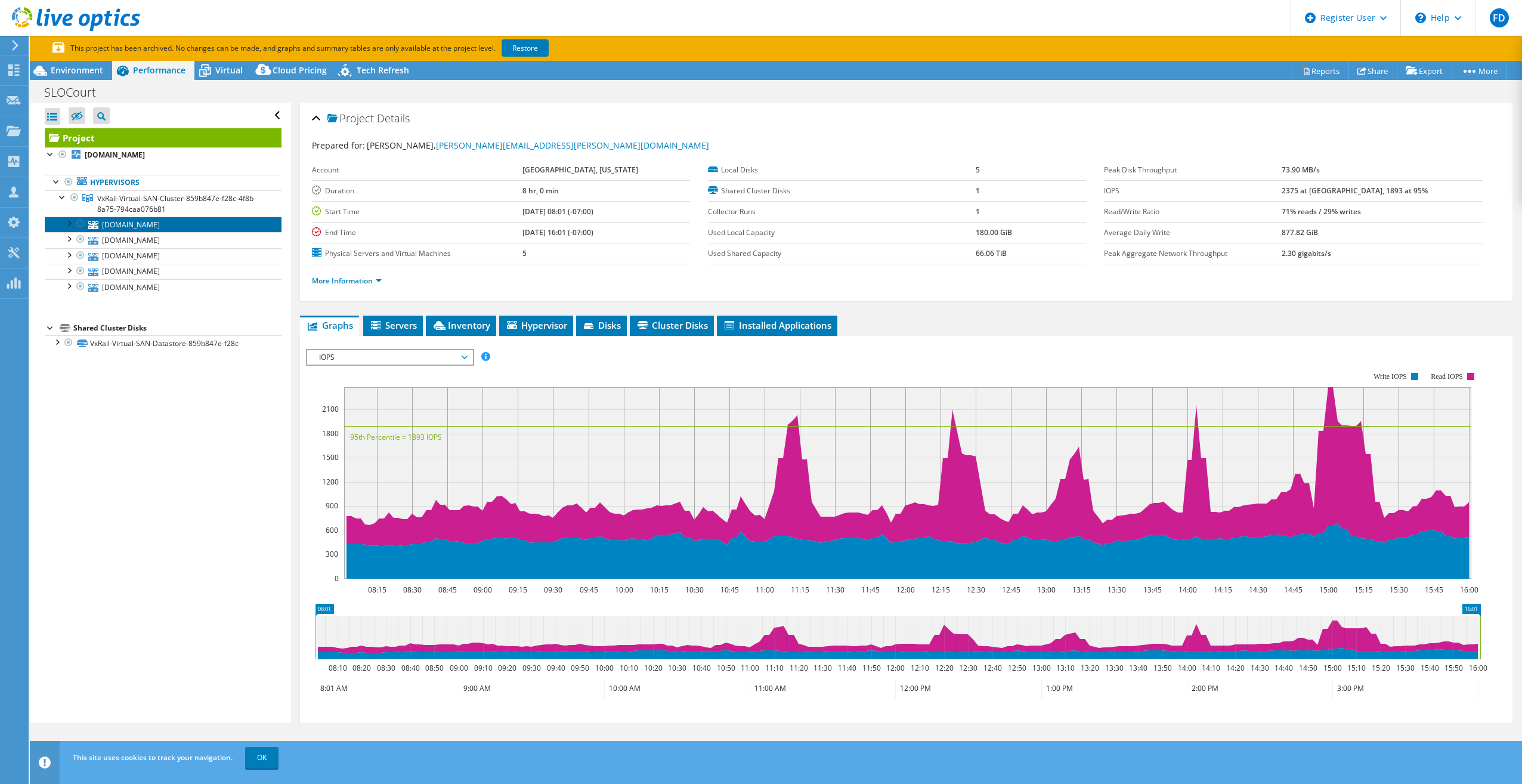
click at [130, 226] on link "[DOMAIN_NAME]" at bounding box center [163, 225] width 237 height 16
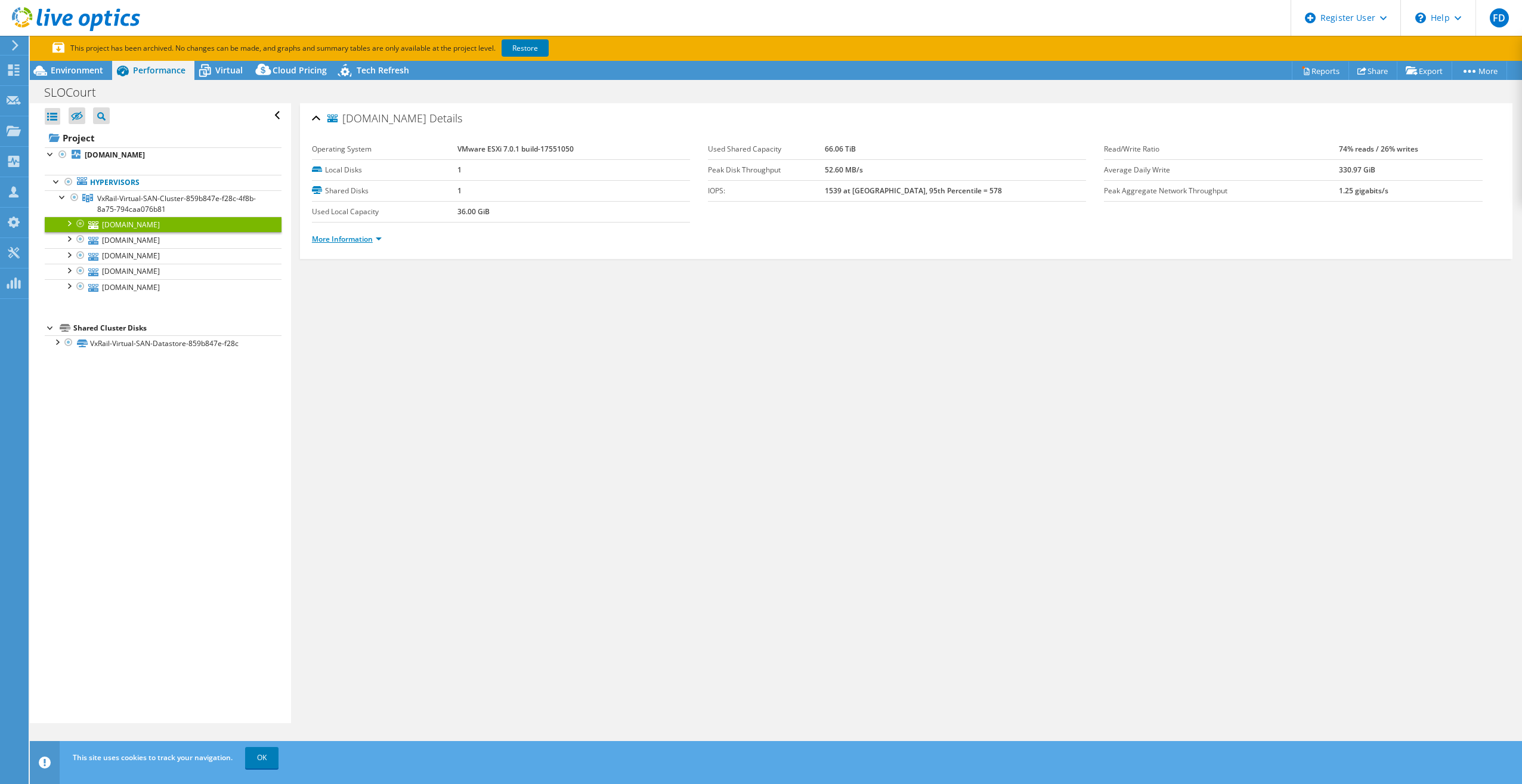
click at [374, 236] on link "More Information" at bounding box center [347, 239] width 70 height 10
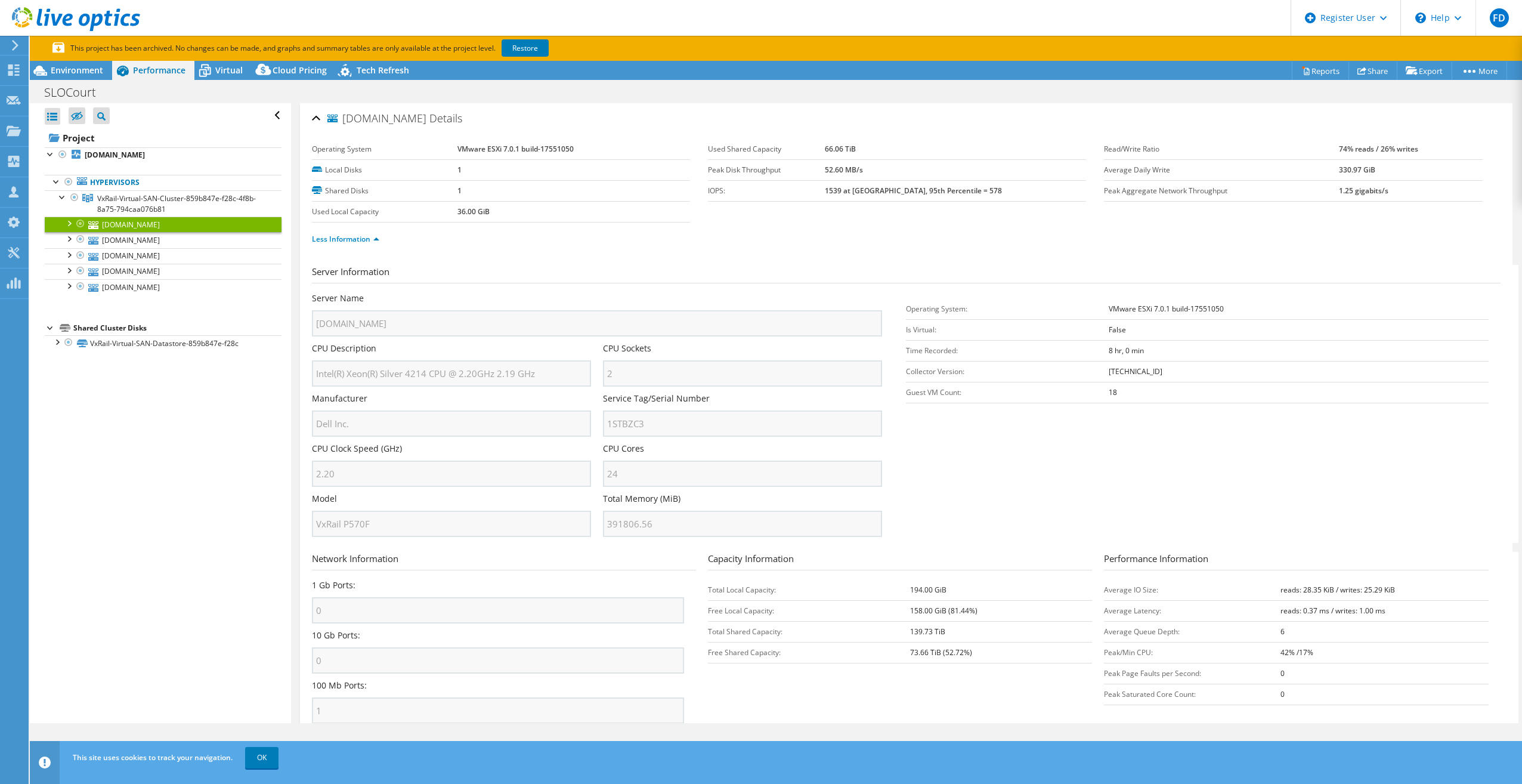
click at [576, 293] on div "Server Name [DOMAIN_NAME] CPU Description Intel(R) Xeon(R) Silver 4214 CPU @ 2.…" at bounding box center [603, 293] width 582 height 0
click at [567, 293] on div "Server Name [DOMAIN_NAME] CPU Description Intel(R) Xeon(R) Silver 4214 CPU @ 2.…" at bounding box center [603, 293] width 582 height 0
click at [188, 232] on link "[DOMAIN_NAME]" at bounding box center [163, 240] width 237 height 16
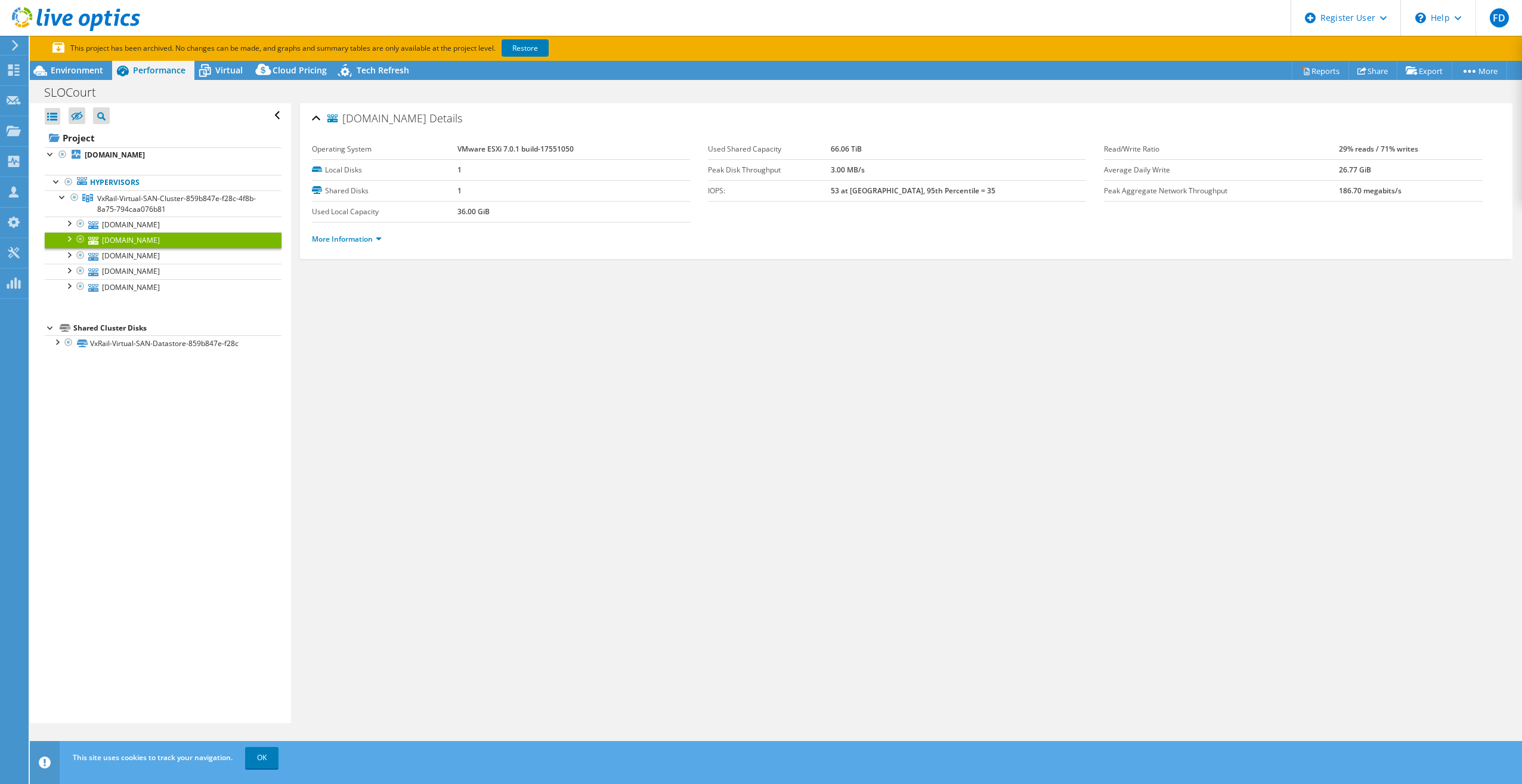
click at [363, 242] on li "More Information" at bounding box center [350, 239] width 77 height 13
click at [364, 241] on link "More Information" at bounding box center [347, 239] width 70 height 10
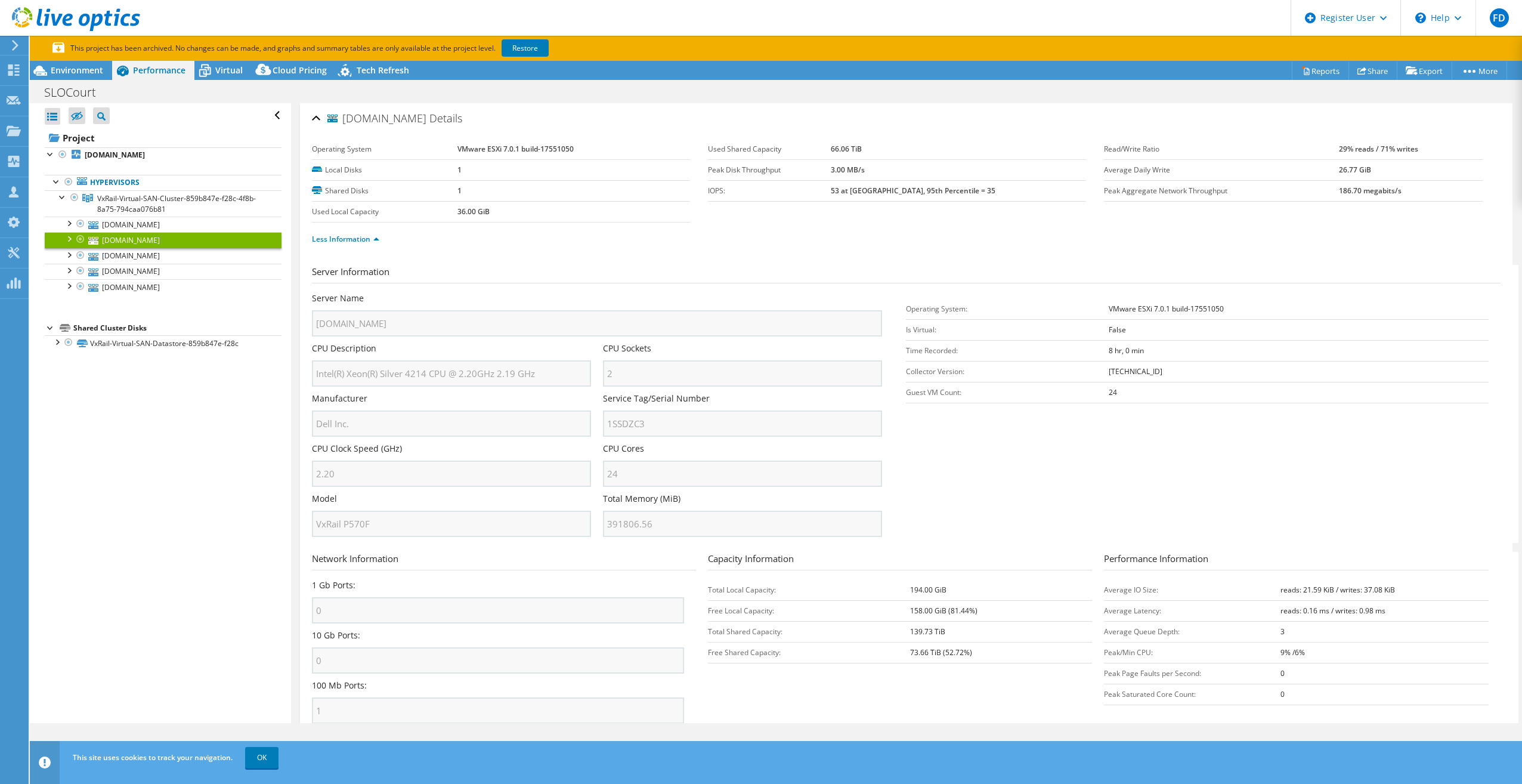
click at [516, 293] on div "Server Name [DOMAIN_NAME] CPU Description Intel(R) Xeon(R) Silver 4214 CPU @ 2.…" at bounding box center [603, 293] width 582 height 0
click at [156, 256] on link "[DOMAIN_NAME]" at bounding box center [163, 256] width 237 height 16
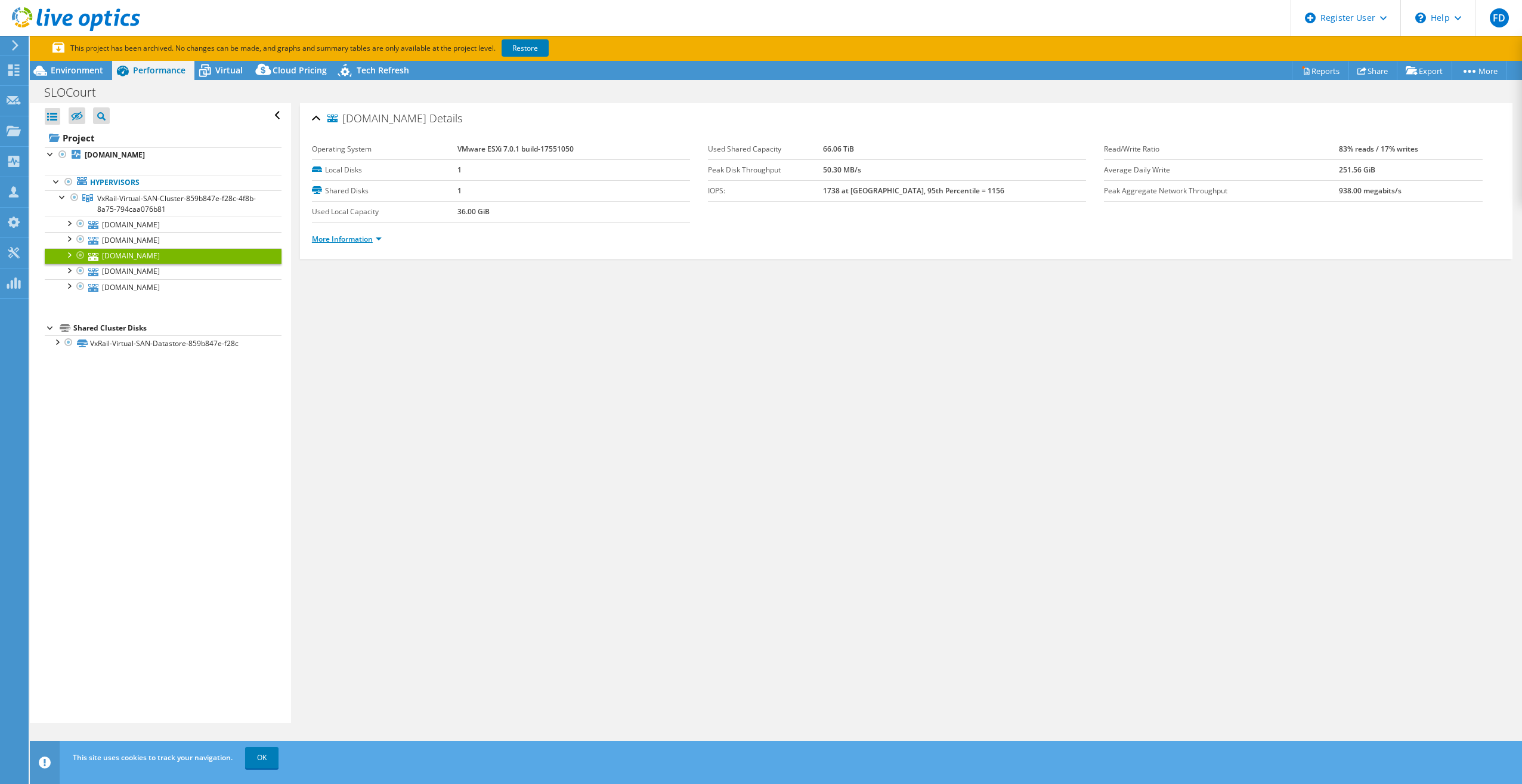
click at [378, 233] on link "More Information" at bounding box center [347, 239] width 70 height 10
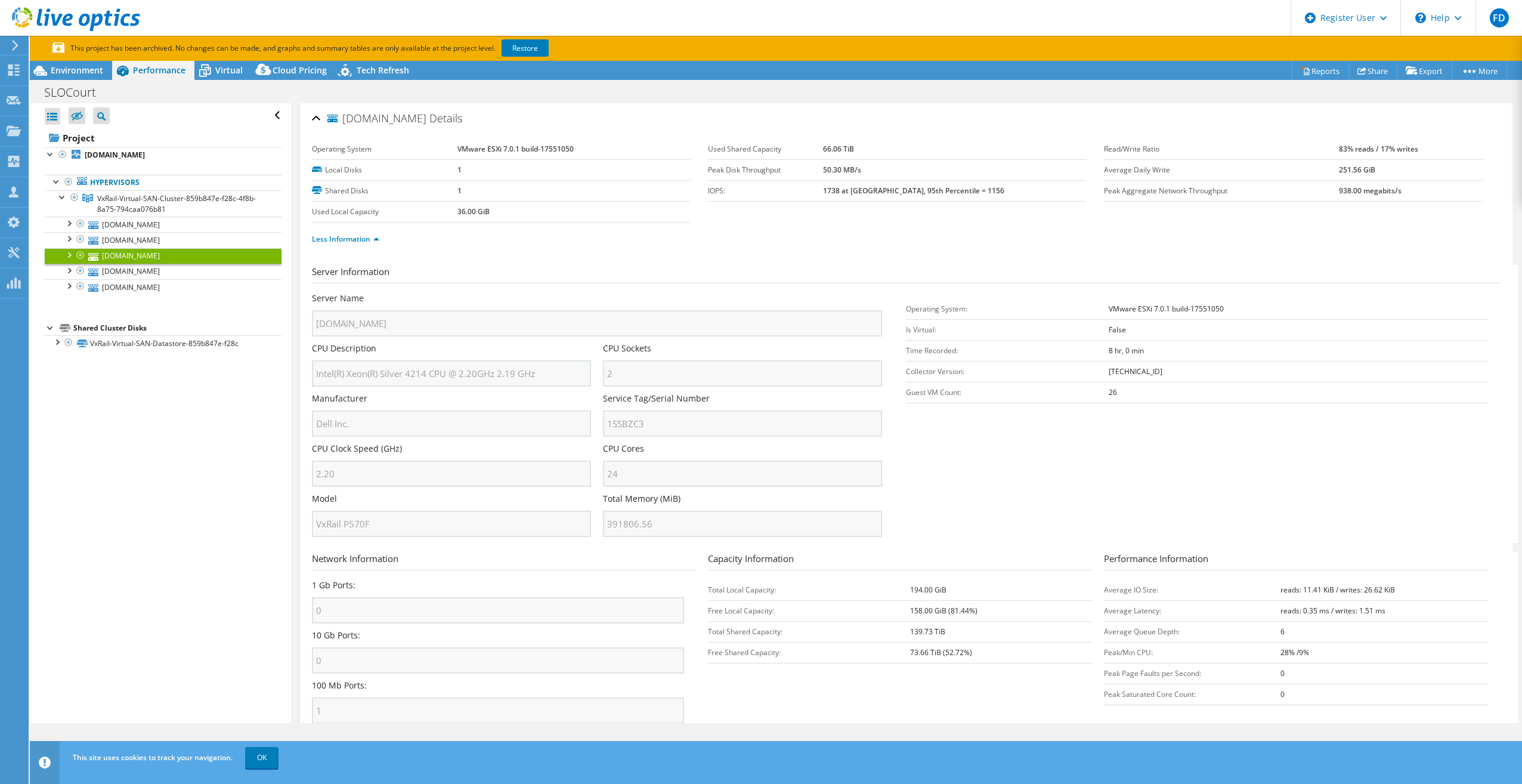
click at [561, 293] on div "Server Name [DOMAIN_NAME] CPU Description Intel(R) Xeon(R) Silver 4214 CPU @ 2.…" at bounding box center [603, 293] width 582 height 0
click at [217, 276] on link "[DOMAIN_NAME]" at bounding box center [163, 272] width 237 height 16
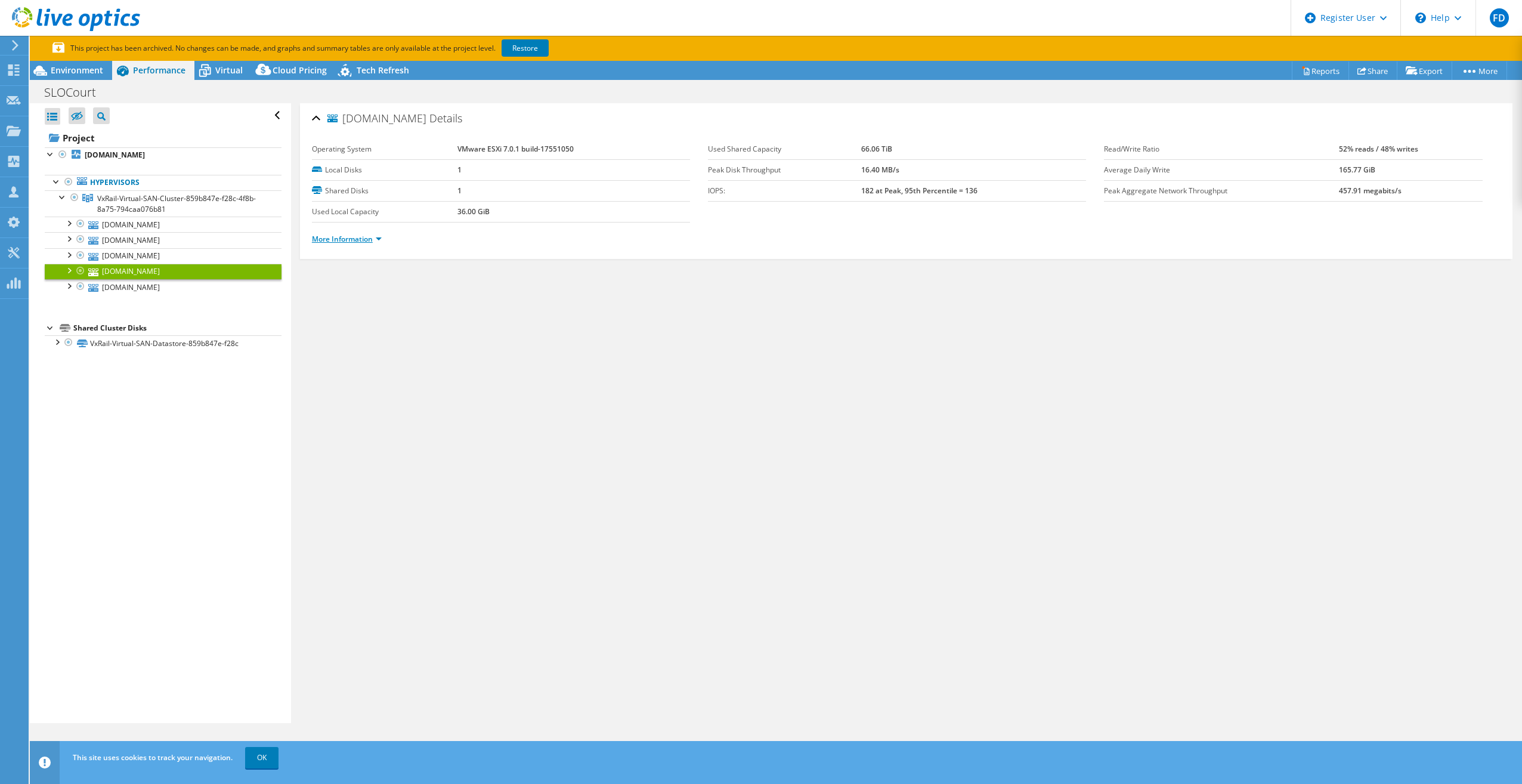
click at [358, 233] on link "More Information" at bounding box center [347, 239] width 70 height 10
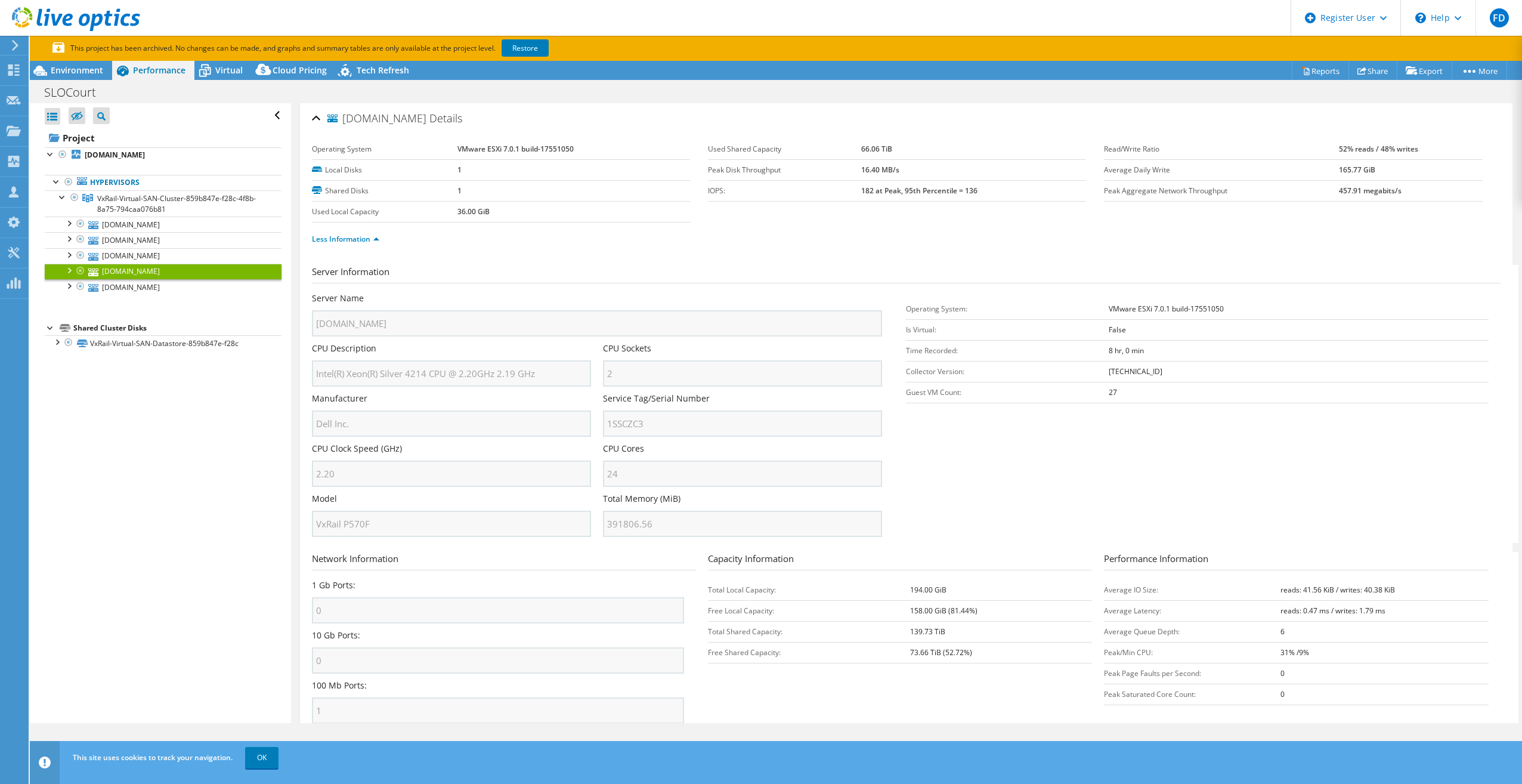
click at [673, 433] on div "Service Tag/Serial Number 1SSCZC3" at bounding box center [748, 418] width 291 height 51
click at [559, 293] on div "Server Name [DOMAIN_NAME] CPU Description Intel(R) Xeon(R) Silver 4214 CPU @ 2.…" at bounding box center [603, 293] width 582 height 0
click at [227, 283] on link "[DOMAIN_NAME]" at bounding box center [163, 287] width 237 height 16
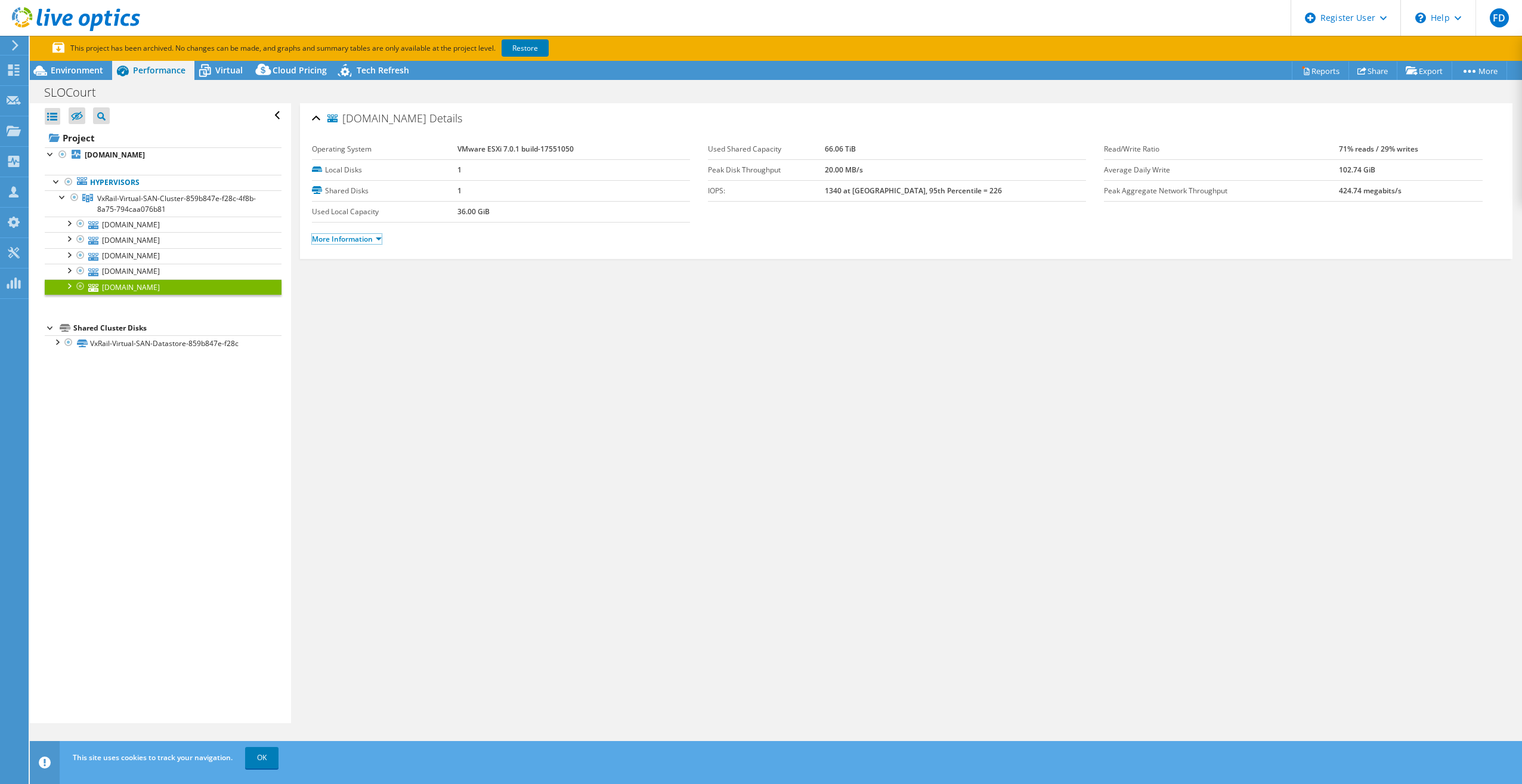
click at [351, 236] on link "More Information" at bounding box center [347, 239] width 70 height 10
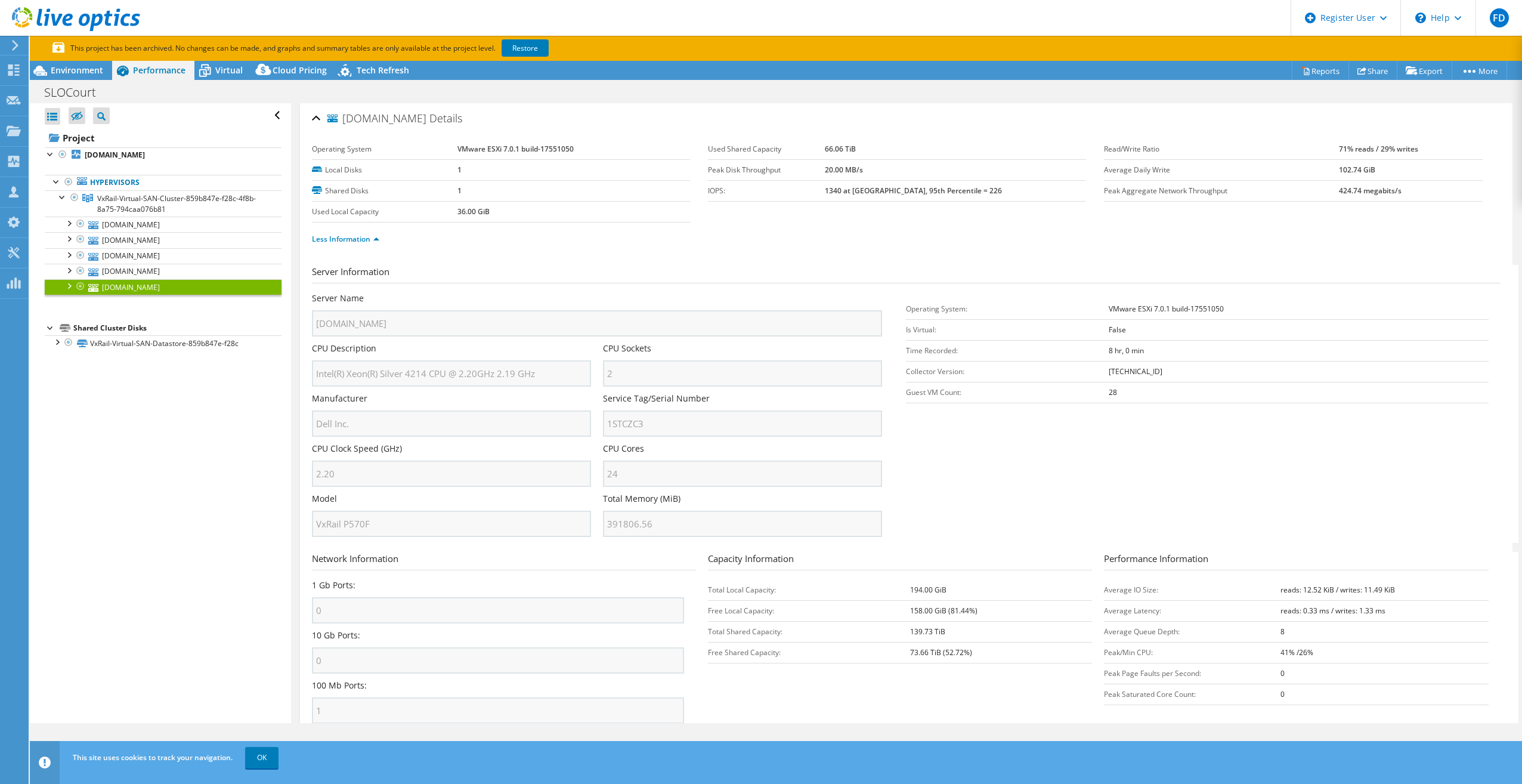
click at [590, 293] on div "Server Name [DOMAIN_NAME] CPU Description Intel(R) Xeon(R) Silver 4214 CPU @ 2.…" at bounding box center [603, 293] width 582 height 0
click at [273, 760] on link "OK" at bounding box center [261, 757] width 33 height 22
